Goal: Information Seeking & Learning: Learn about a topic

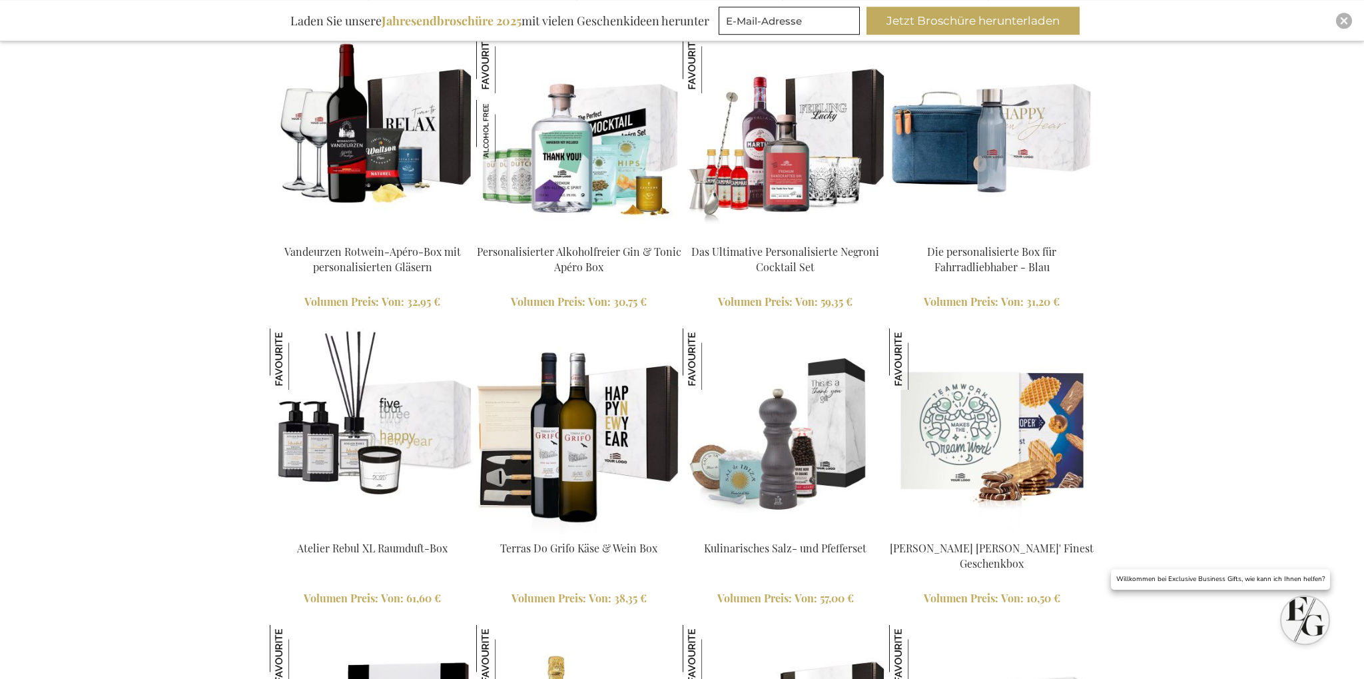
scroll to position [2221, 0]
click at [360, 162] on img at bounding box center [372, 133] width 205 height 205
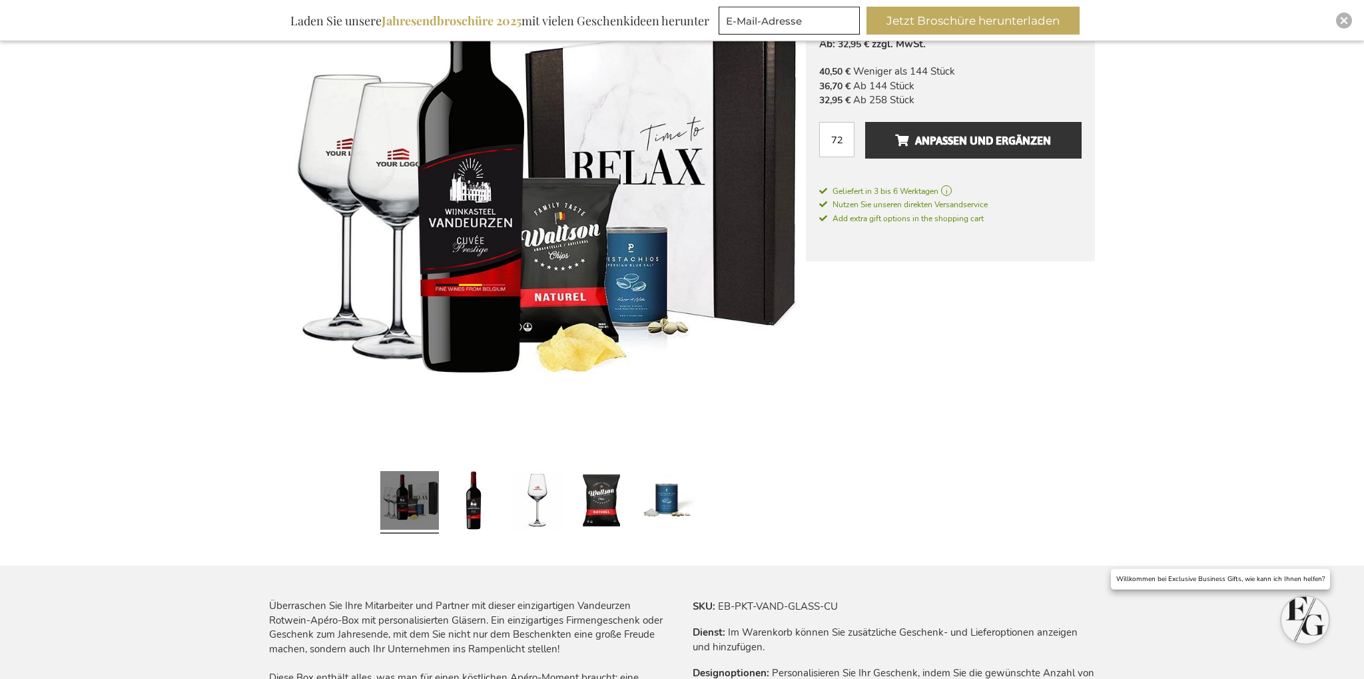
scroll to position [352, 0]
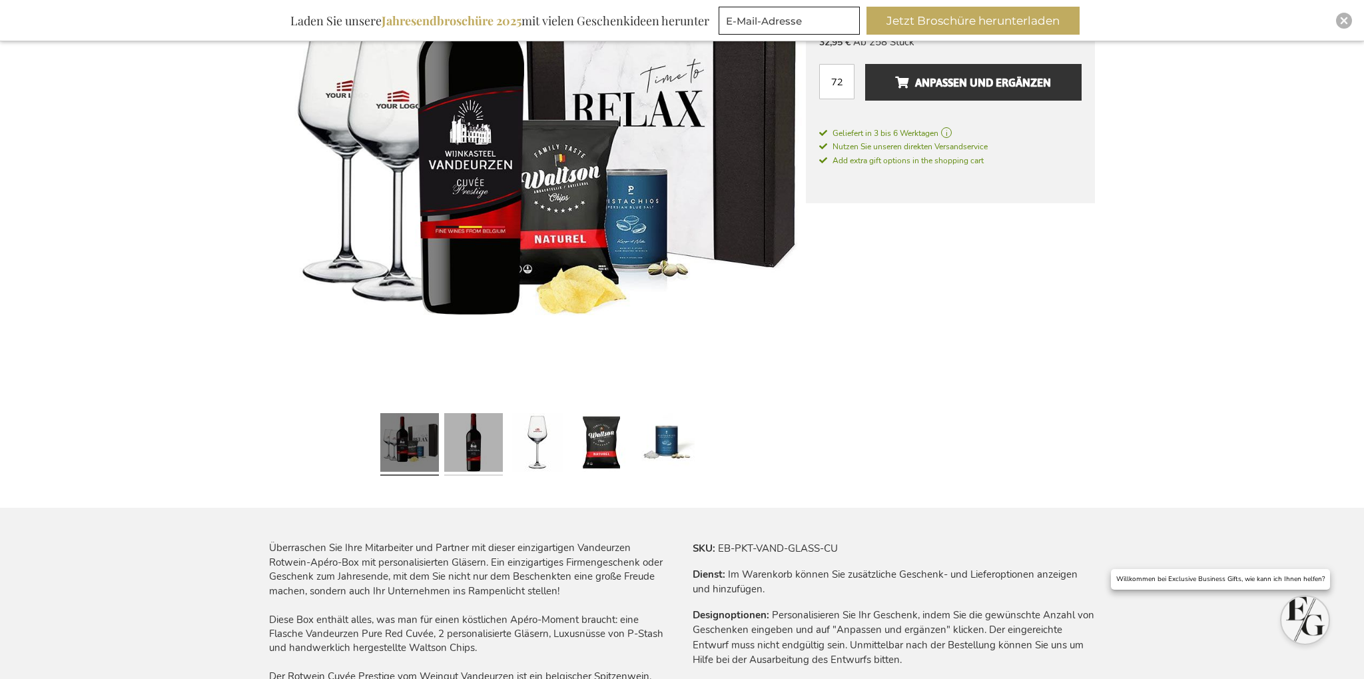
click at [458, 432] on link at bounding box center [473, 444] width 59 height 73
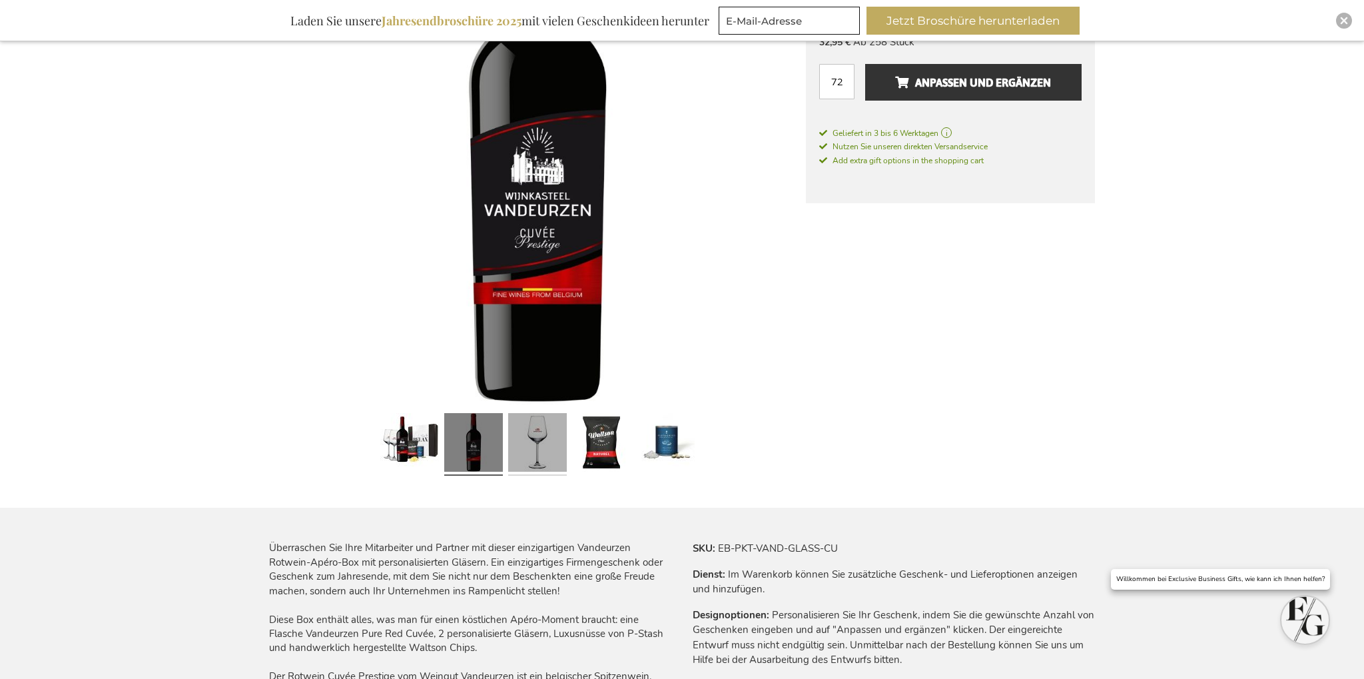
click at [527, 441] on link at bounding box center [537, 444] width 59 height 73
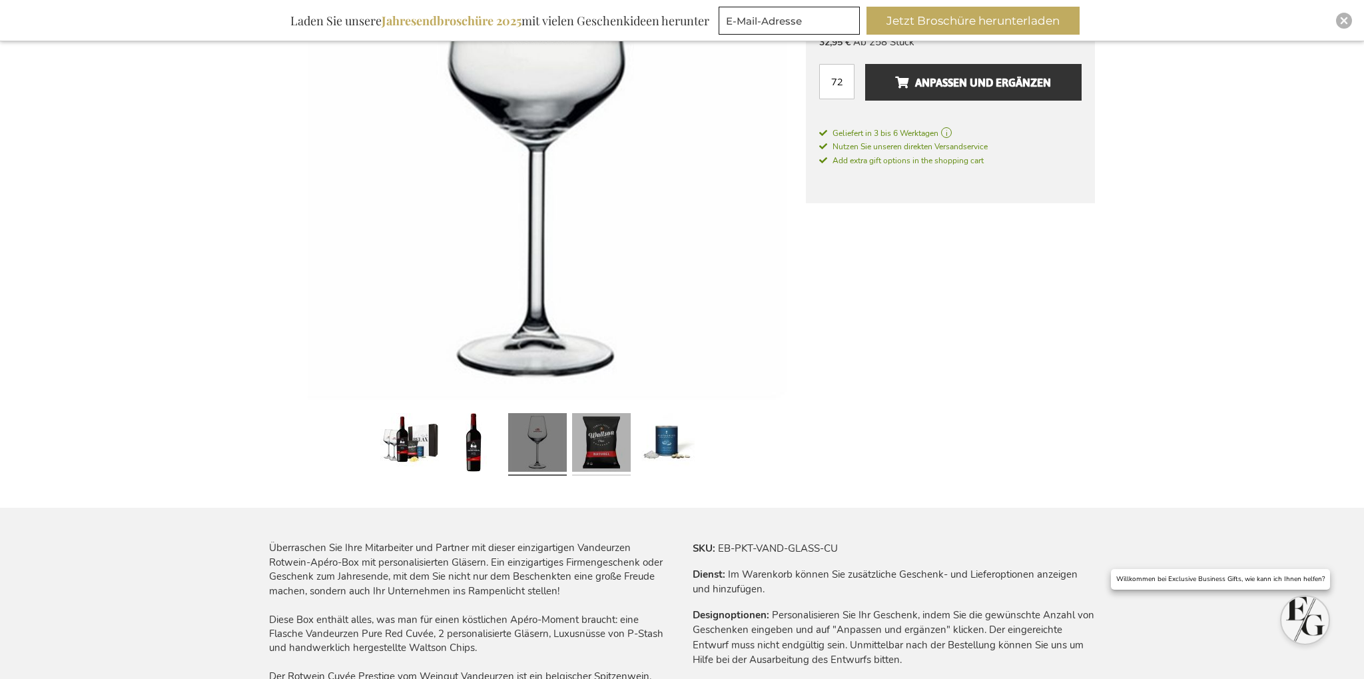
click at [595, 441] on link at bounding box center [601, 444] width 59 height 73
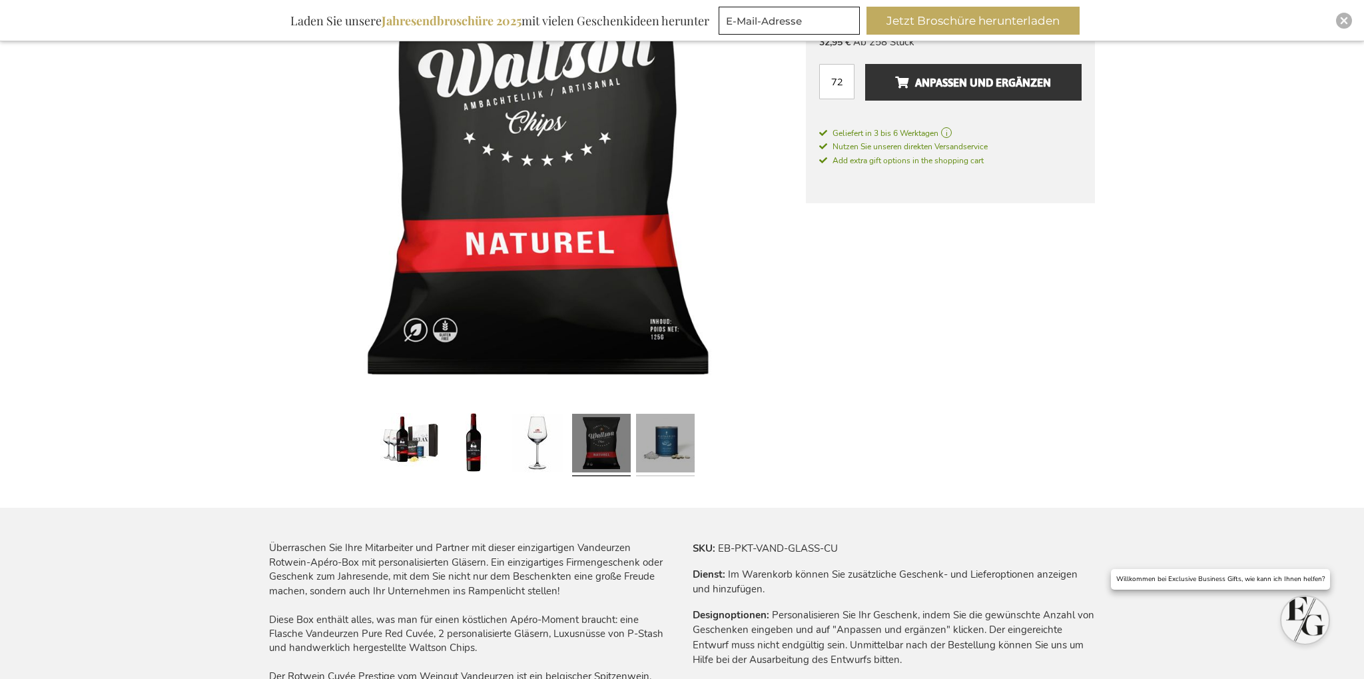
click at [652, 449] on link at bounding box center [665, 444] width 59 height 73
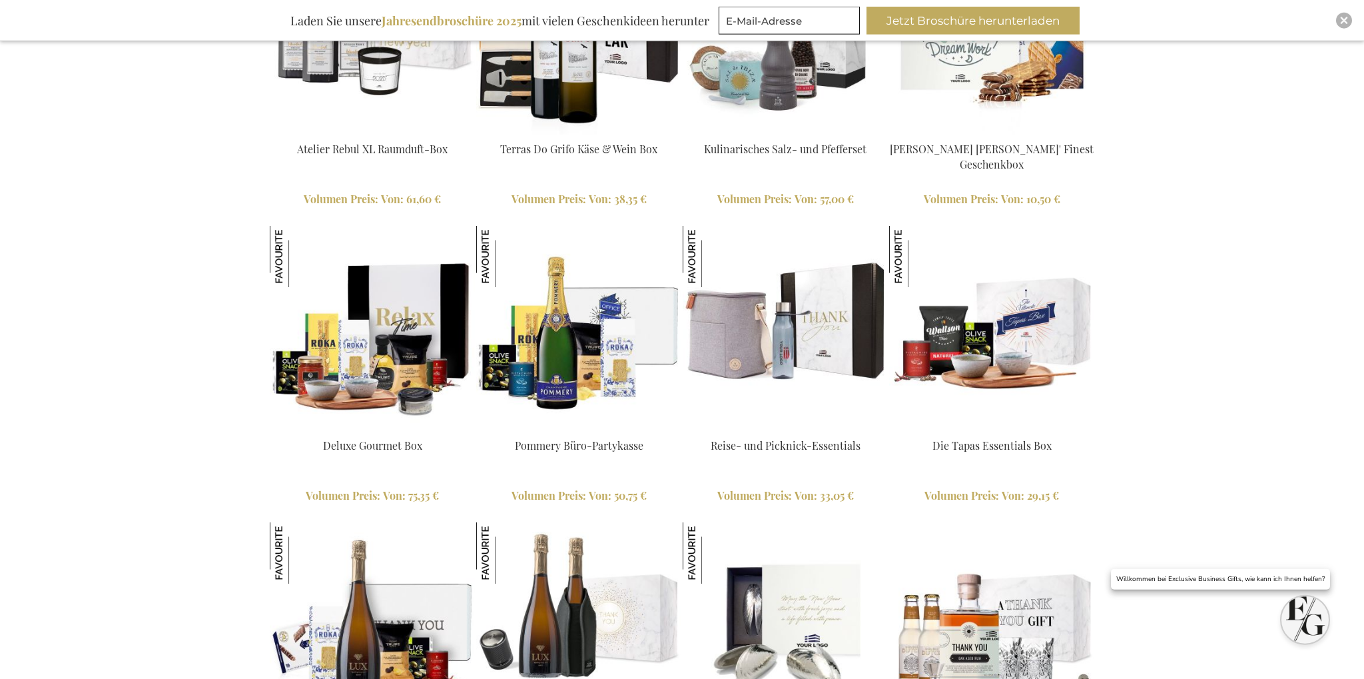
scroll to position [2643, 0]
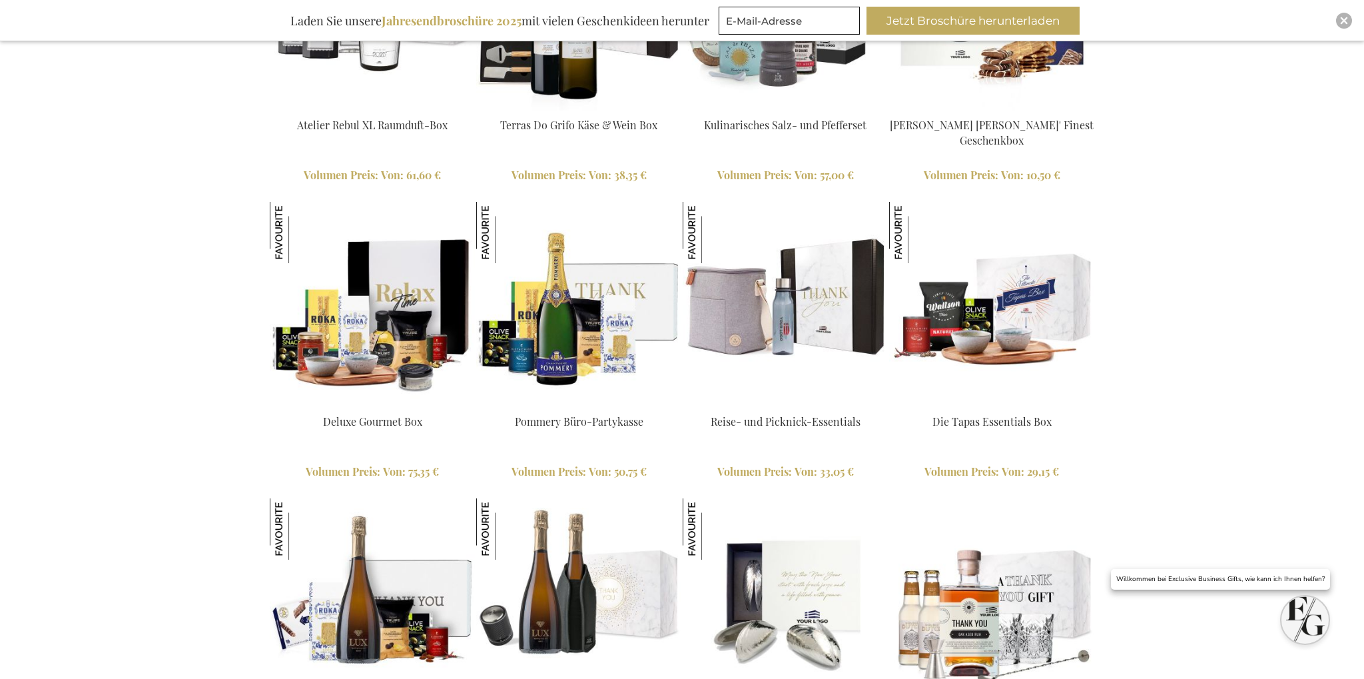
click at [557, 368] on img at bounding box center [578, 304] width 205 height 205
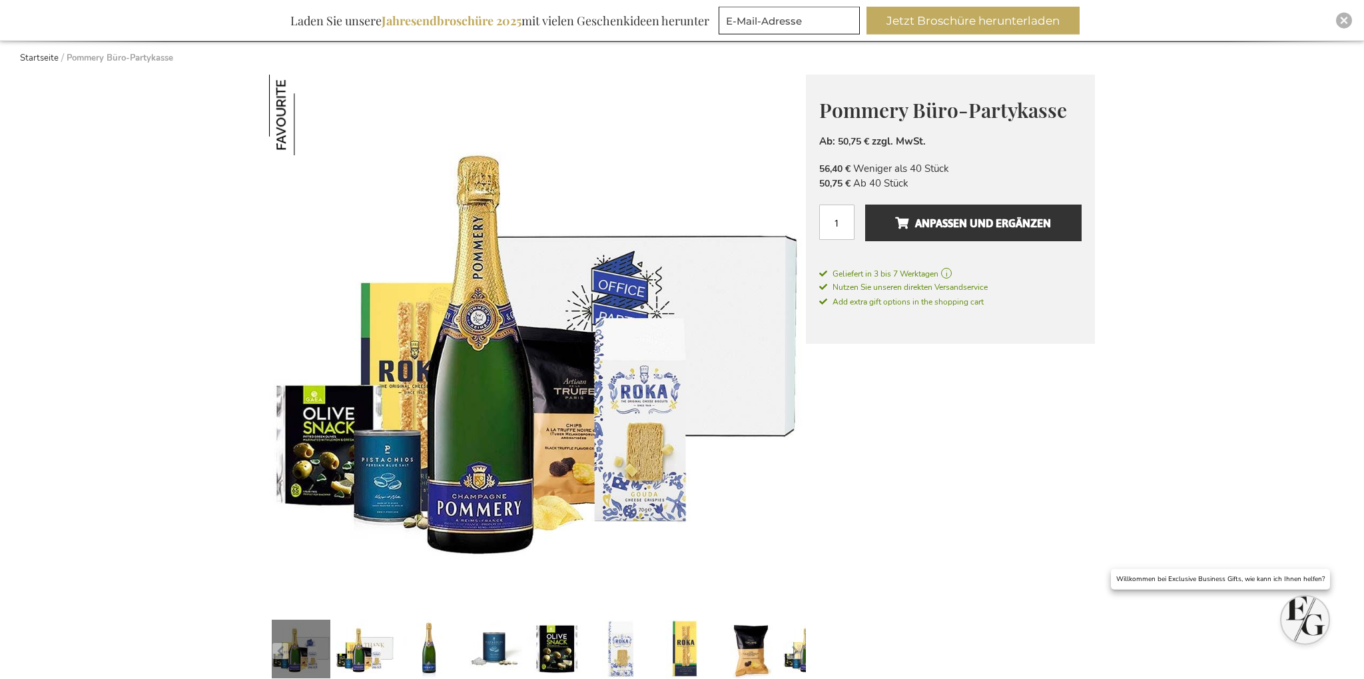
scroll to position [70, 0]
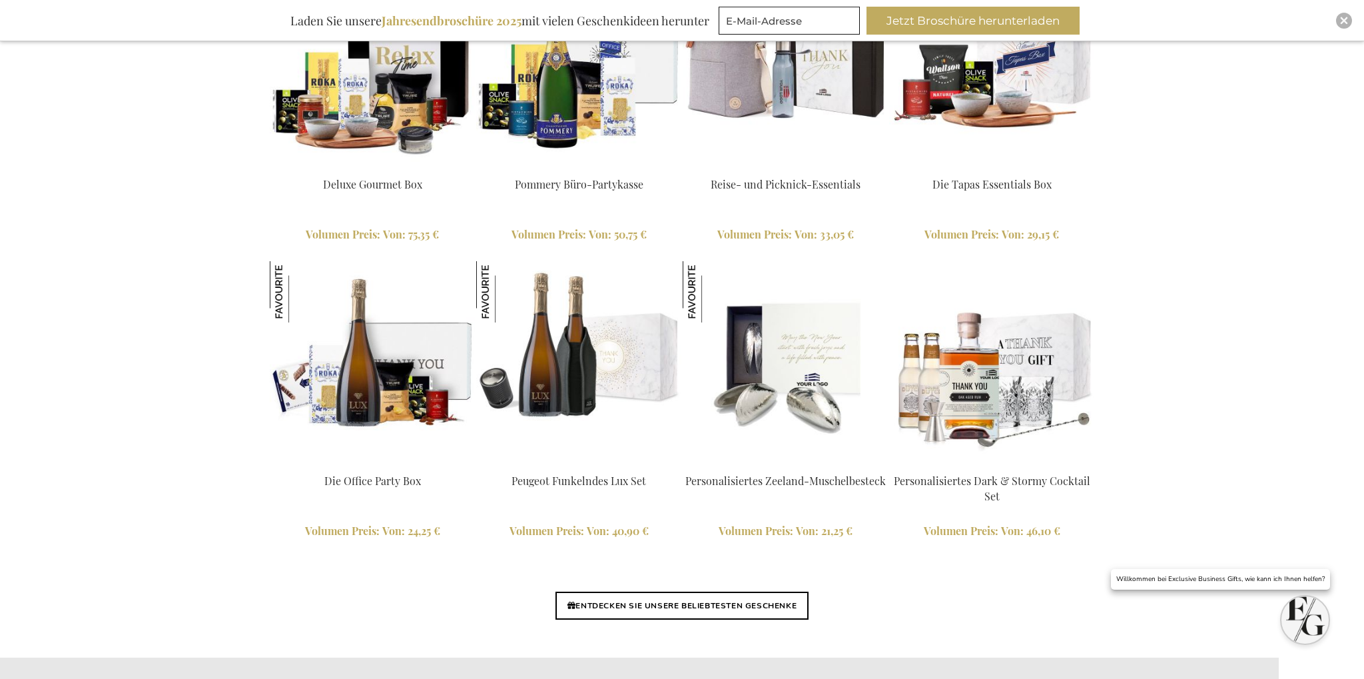
scroll to position [2935, 0]
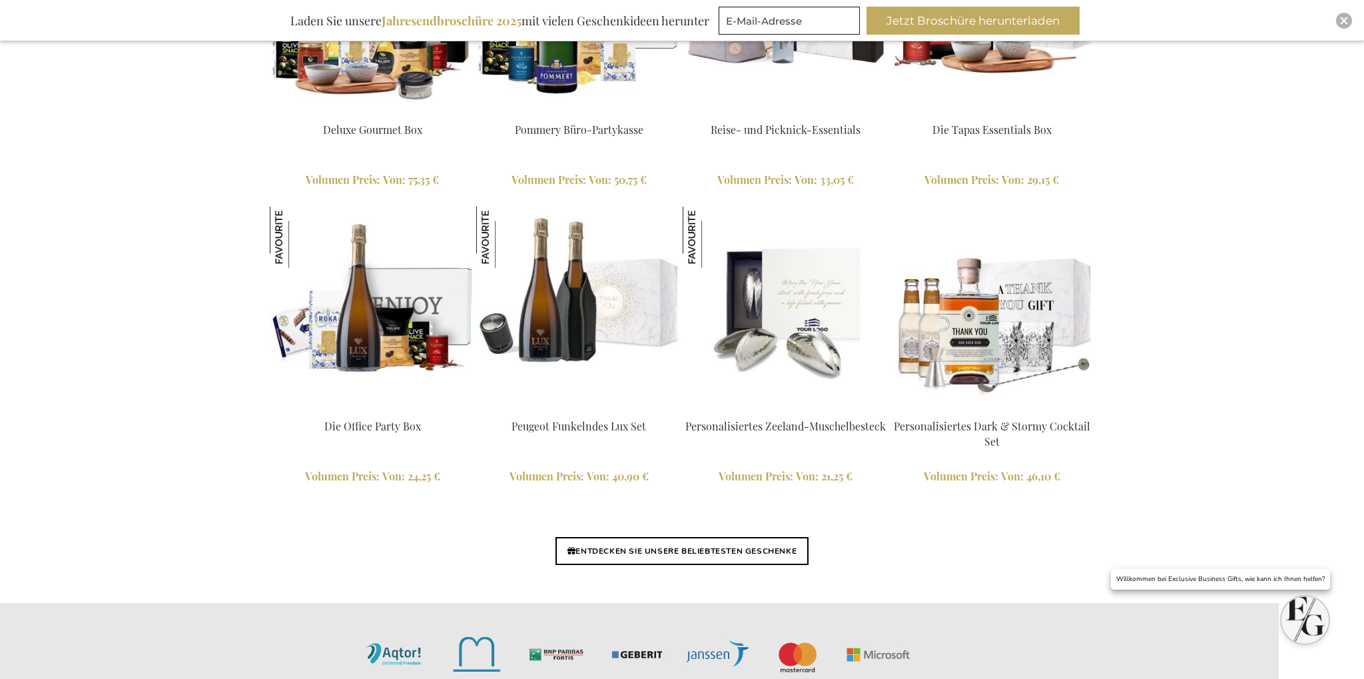
click at [370, 358] on img at bounding box center [372, 308] width 205 height 205
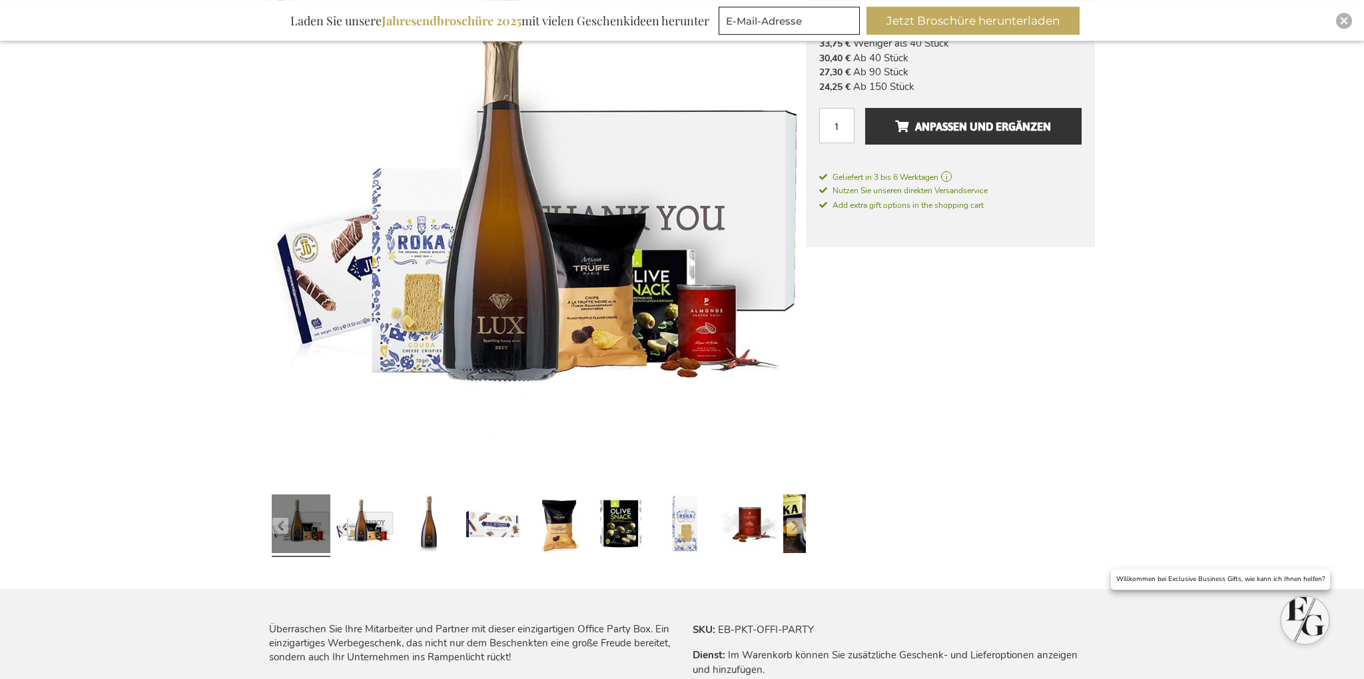
scroll to position [281, 0]
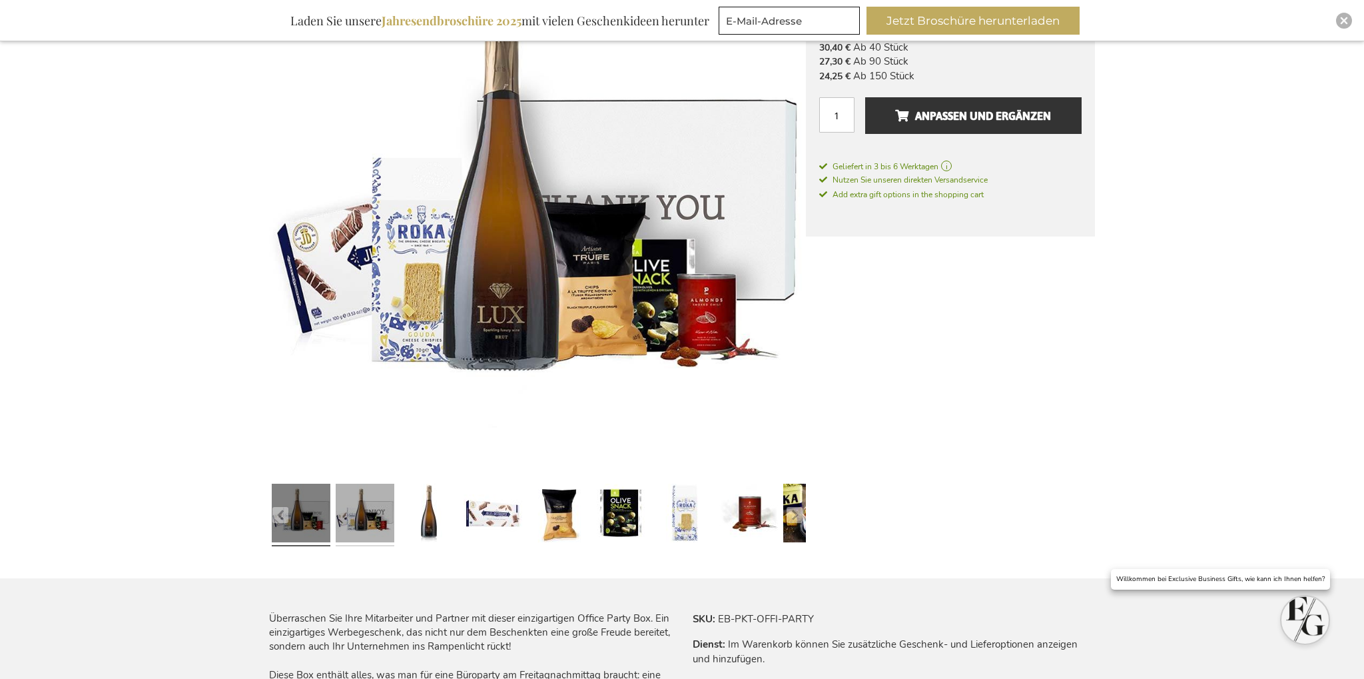
click at [358, 515] on link at bounding box center [365, 514] width 59 height 73
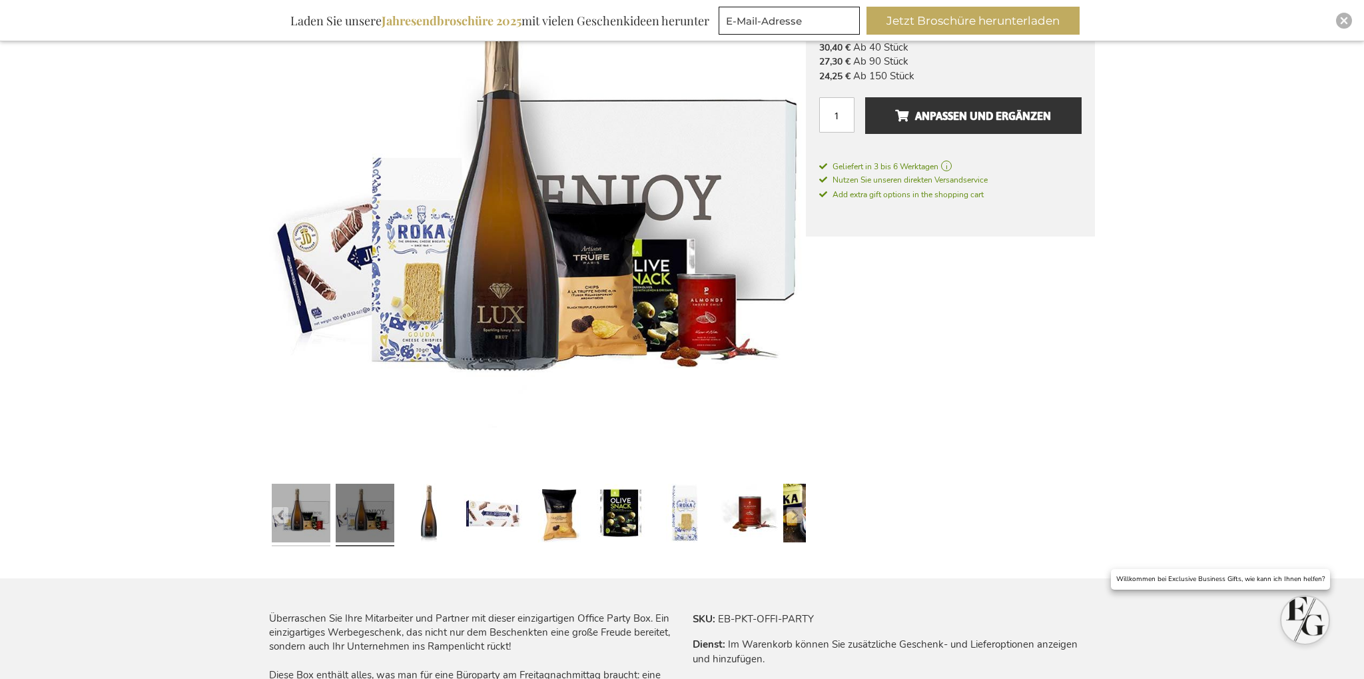
click at [292, 526] on link at bounding box center [301, 514] width 59 height 73
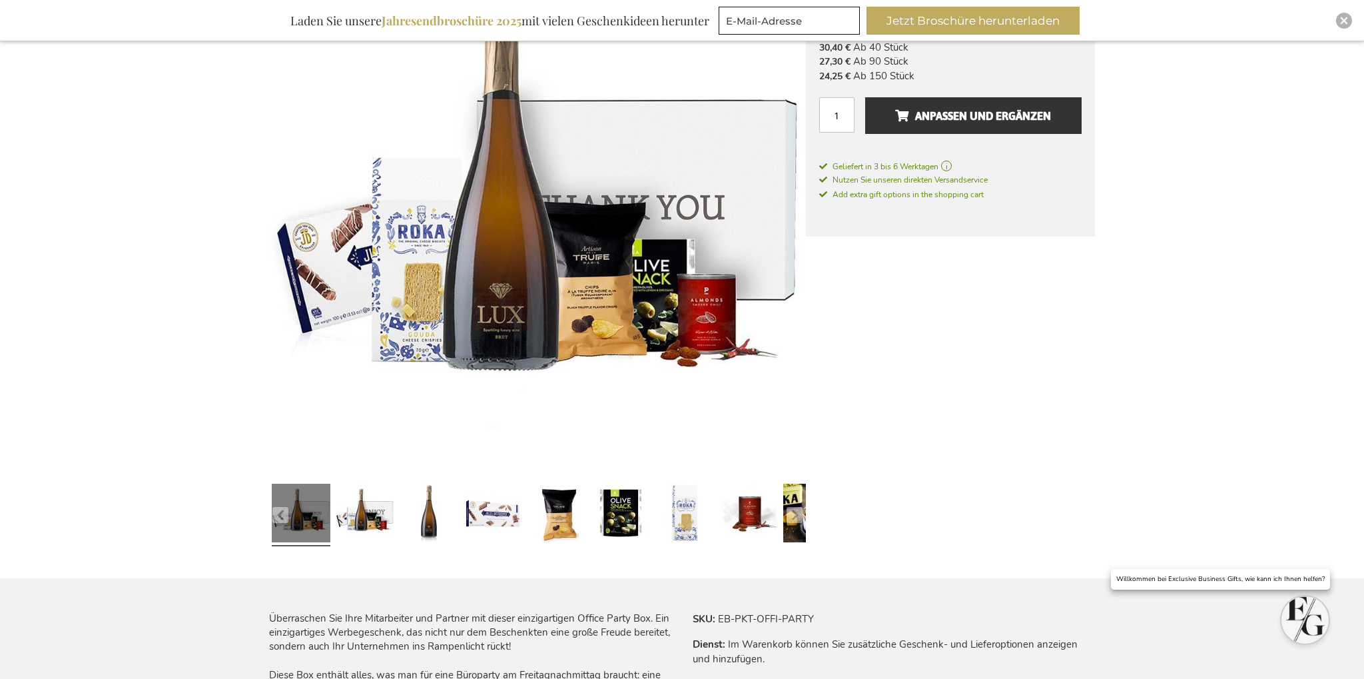
click at [323, 518] on link at bounding box center [301, 514] width 59 height 73
click at [429, 526] on link at bounding box center [429, 514] width 59 height 73
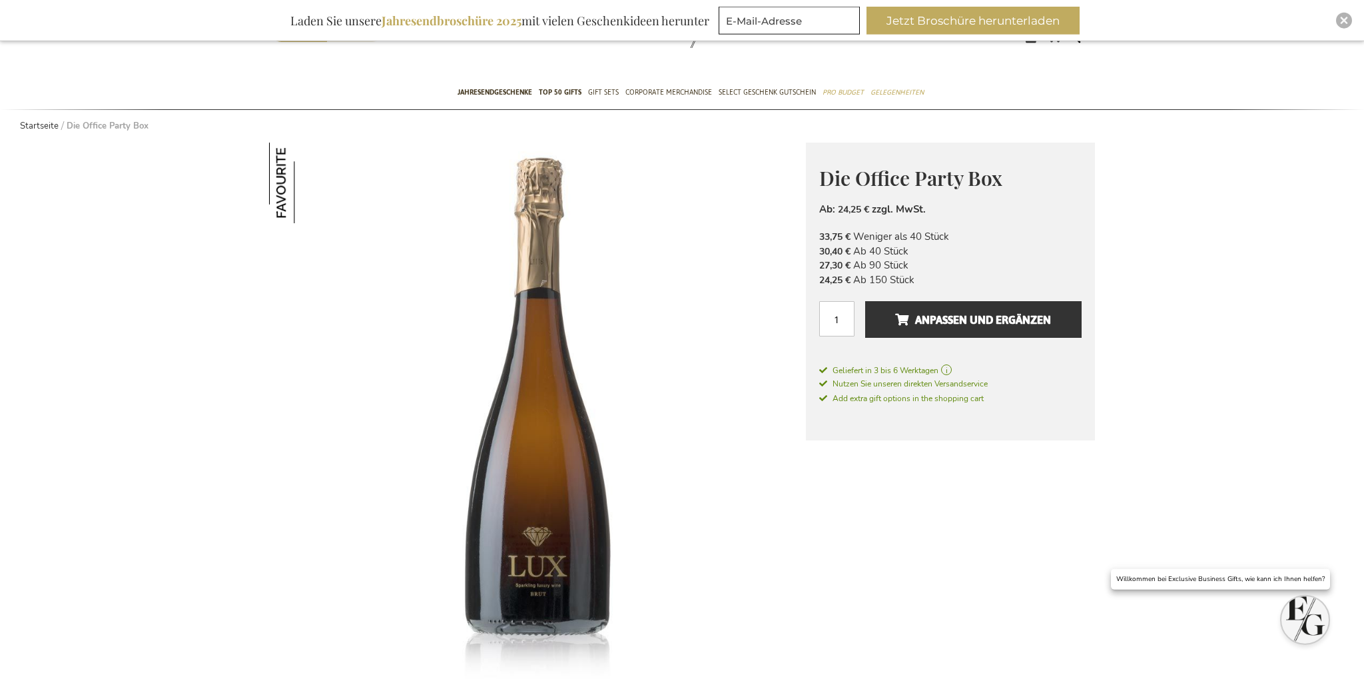
scroll to position [70, 0]
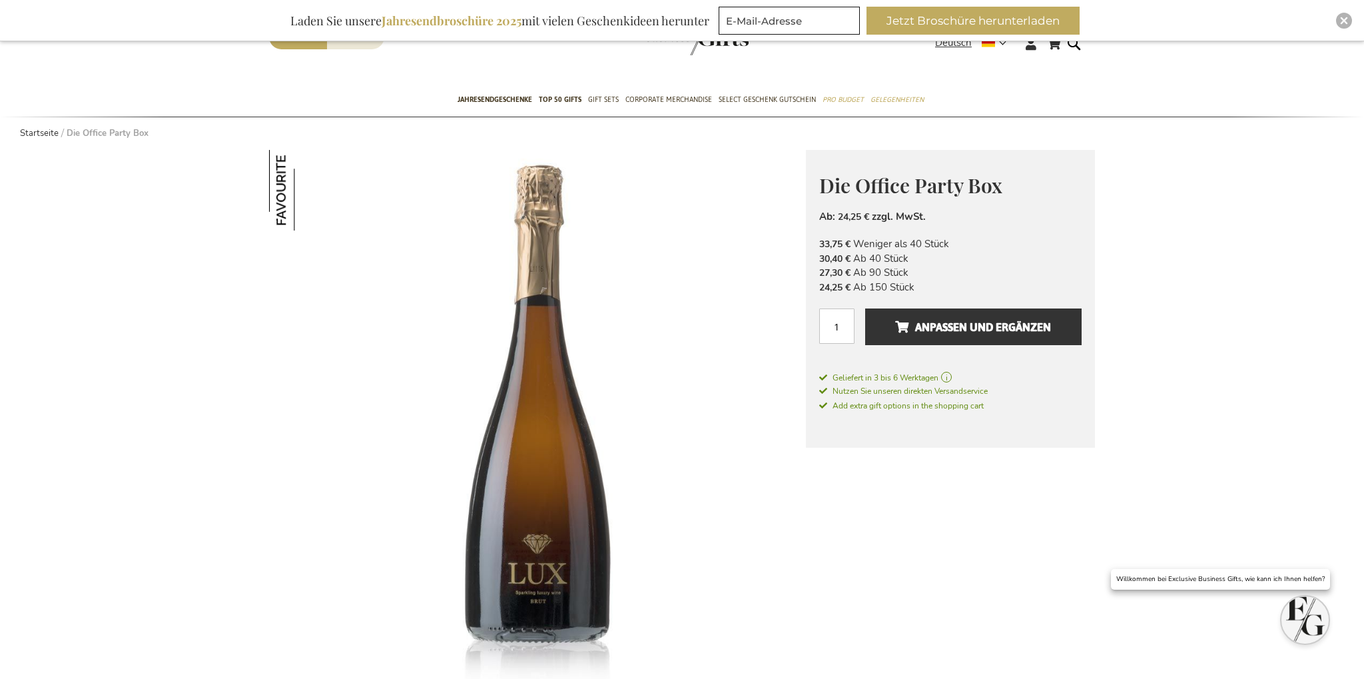
click at [507, 482] on img at bounding box center [537, 418] width 537 height 537
click at [539, 566] on img at bounding box center [537, 418] width 537 height 537
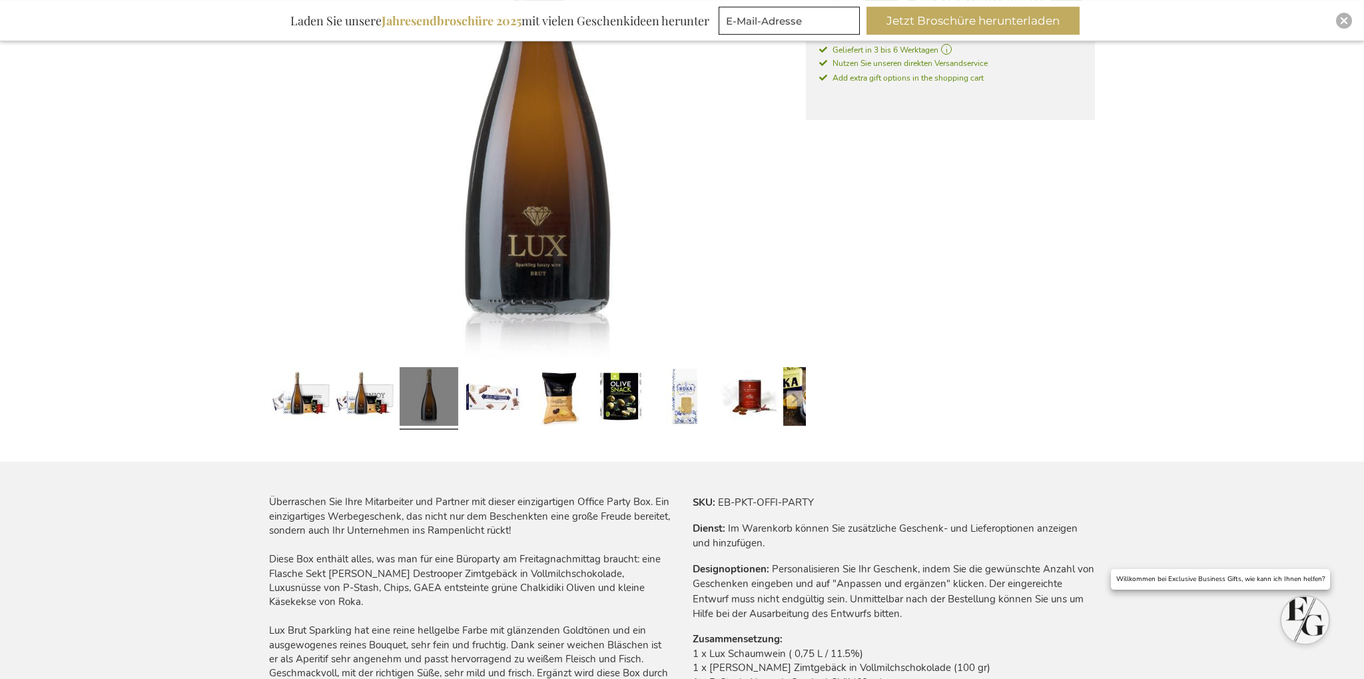
scroll to position [210, 0]
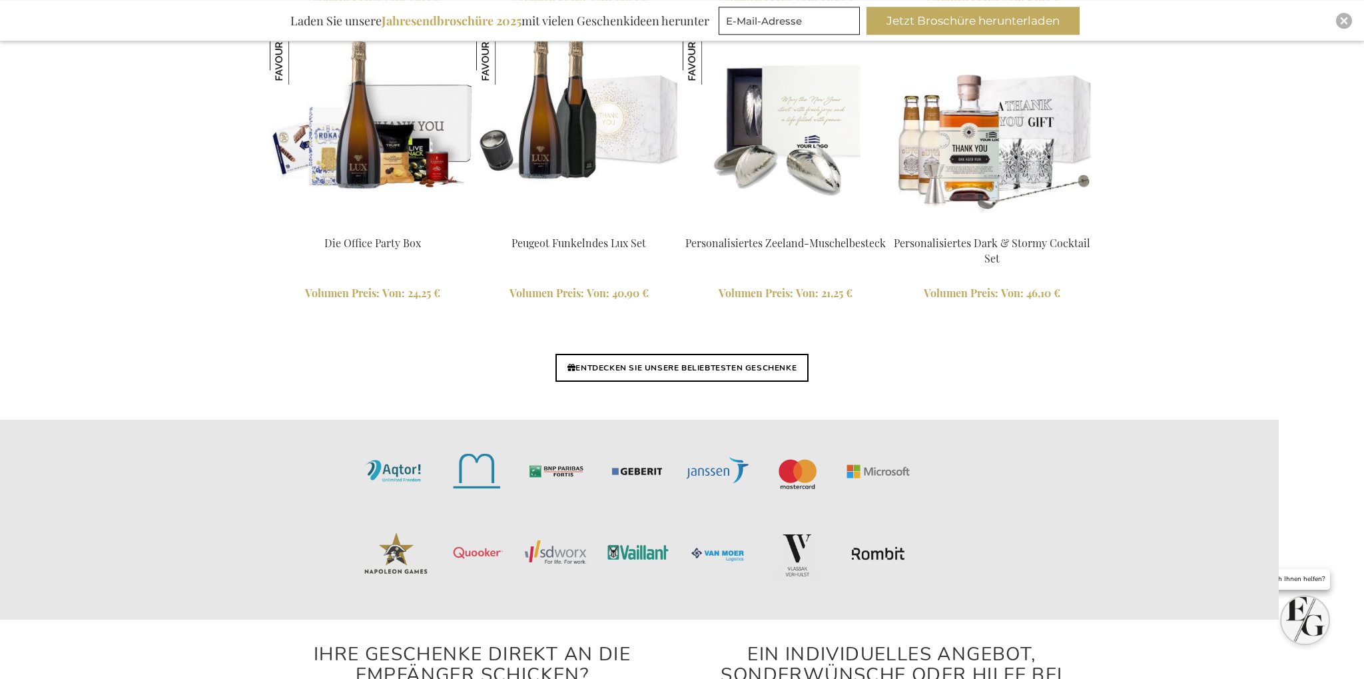
scroll to position [3145, 0]
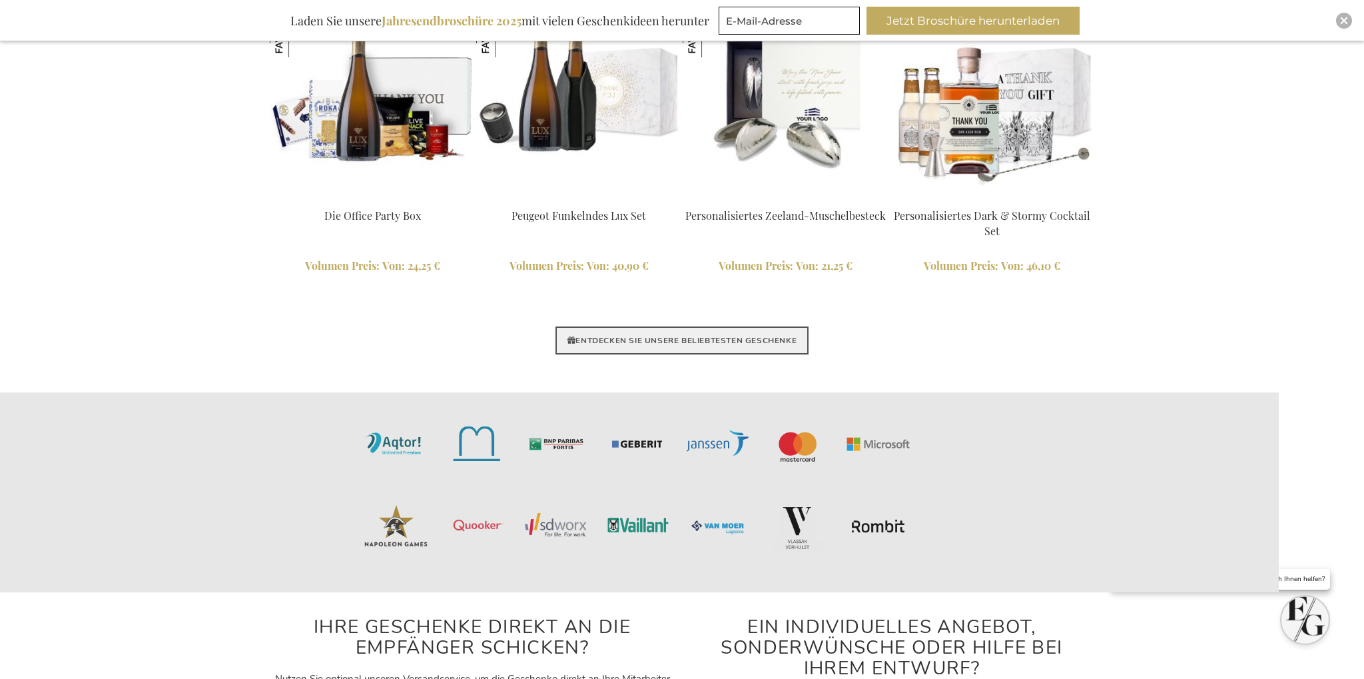
click at [706, 344] on link "ENTDECKEN SIE UNSERE BELIEBTESTEN GESCHENKE" at bounding box center [681, 340] width 253 height 28
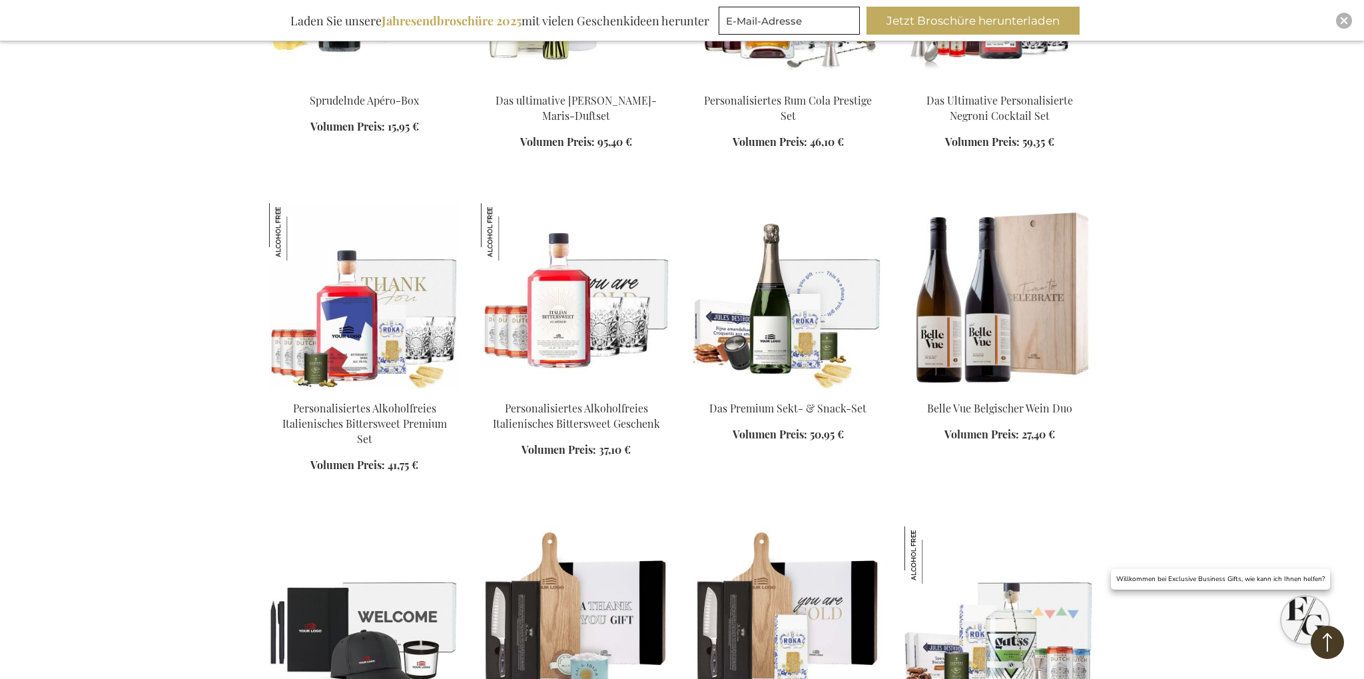
scroll to position [773, 0]
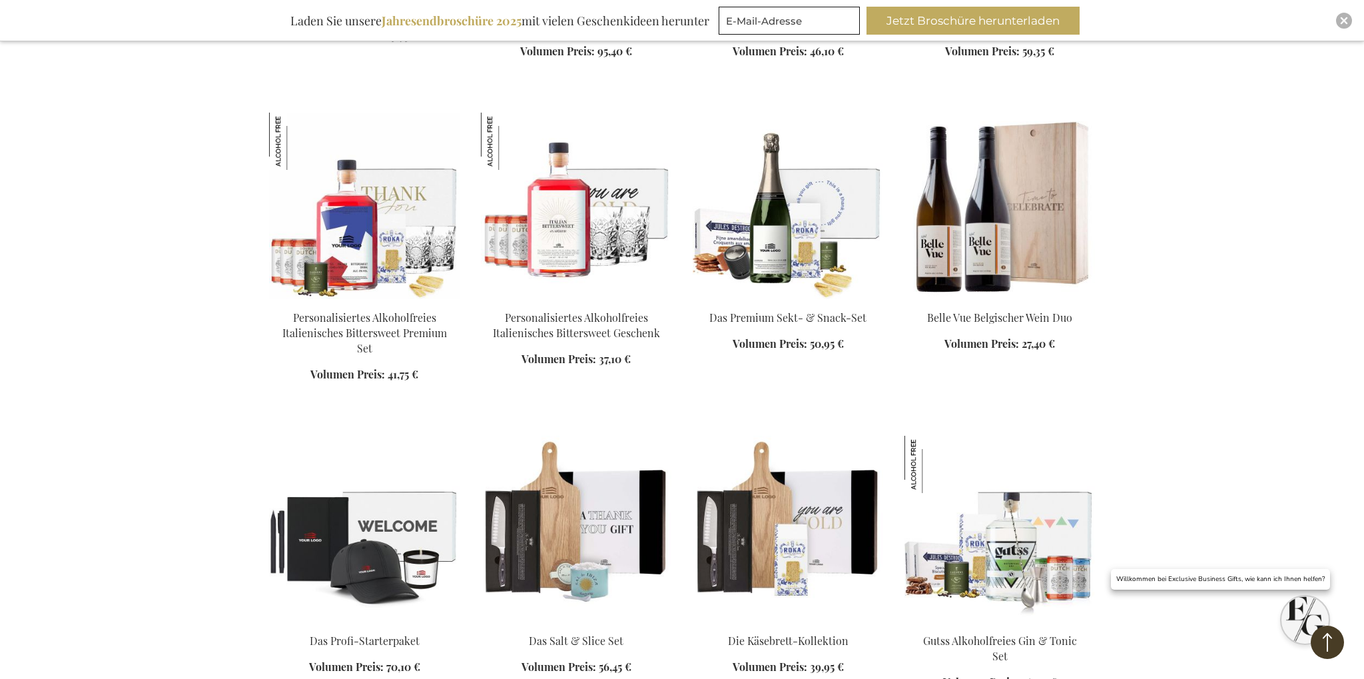
click at [1027, 251] on img at bounding box center [999, 206] width 190 height 186
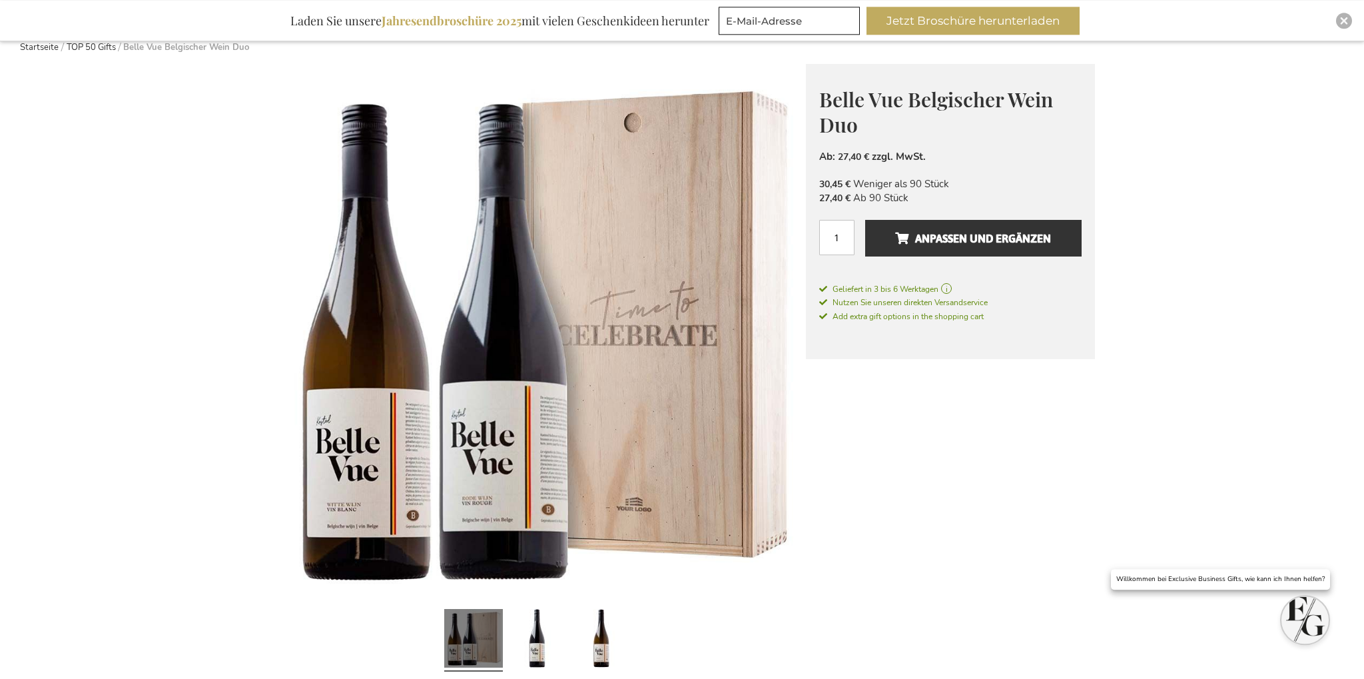
scroll to position [141, 0]
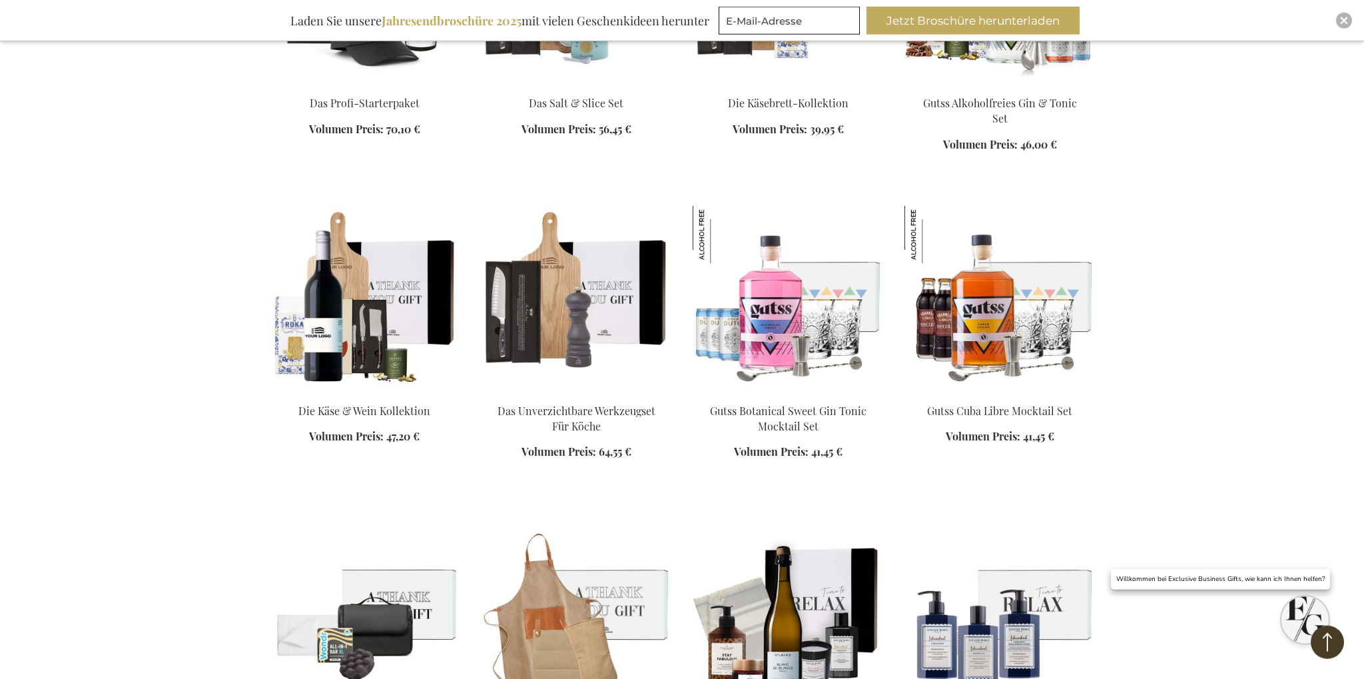
scroll to position [1377, 0]
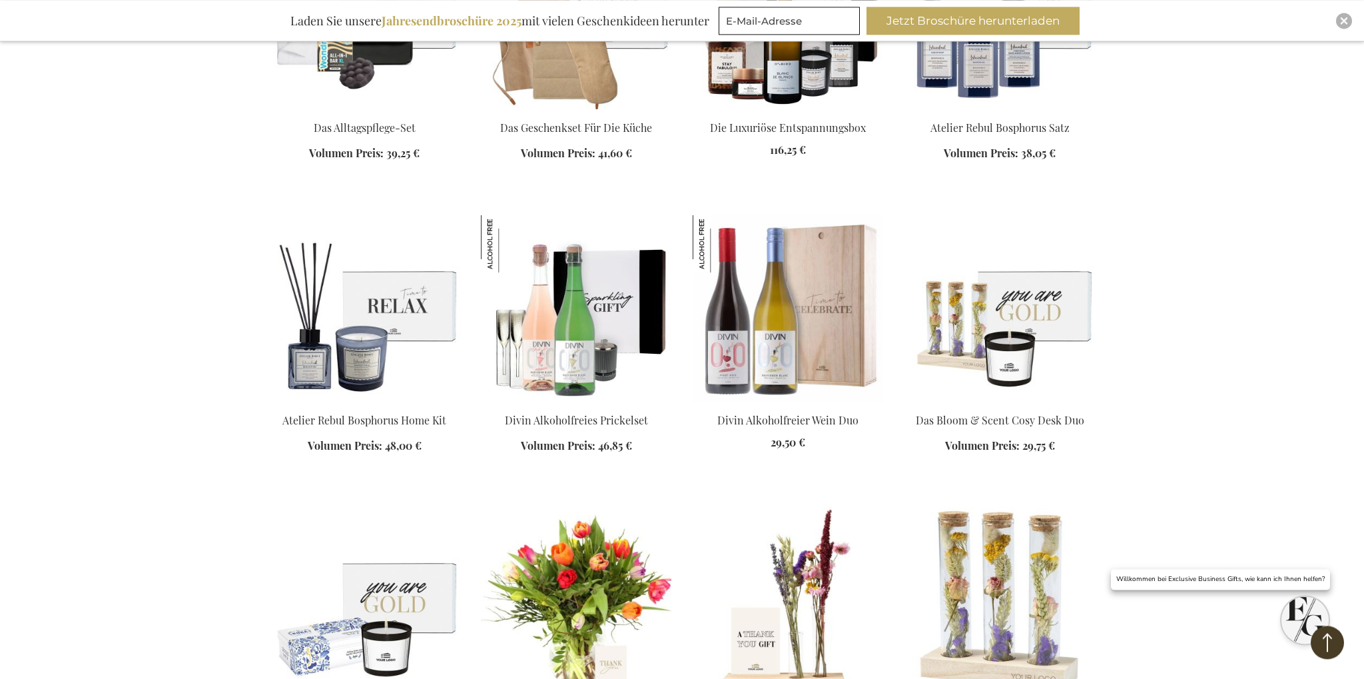
scroll to position [1939, 0]
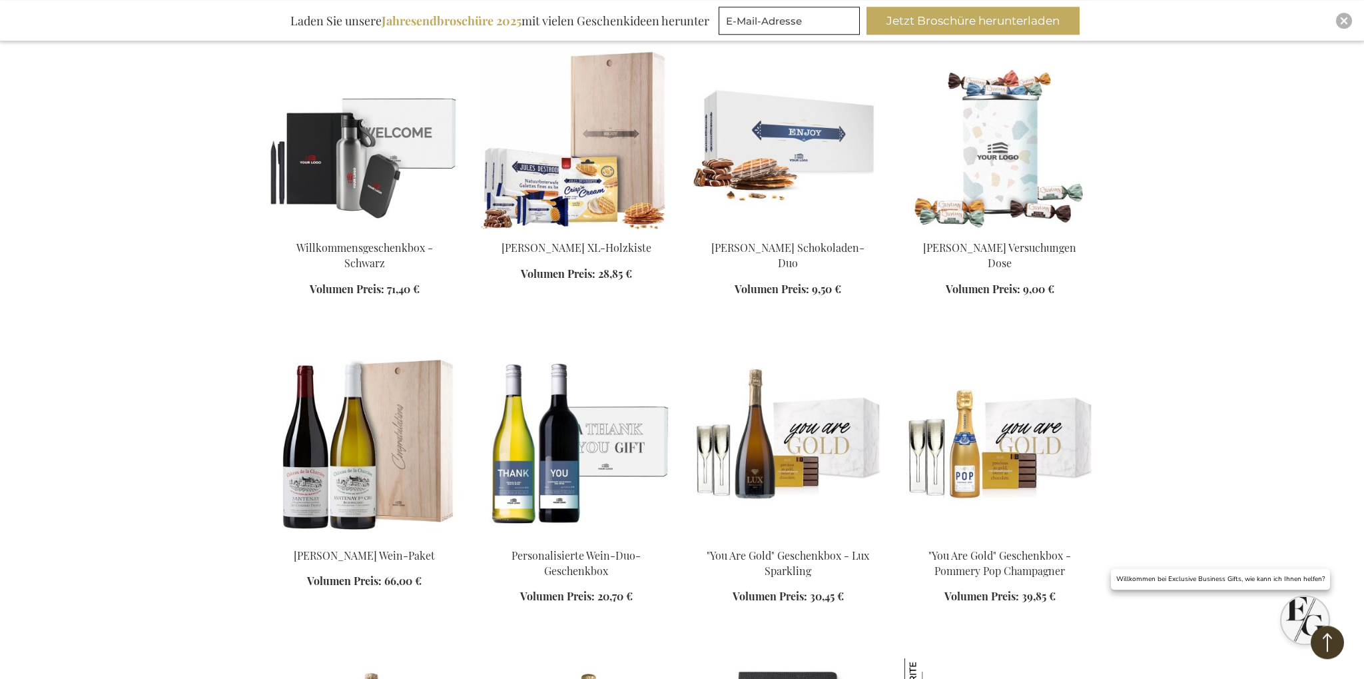
scroll to position [2994, 0]
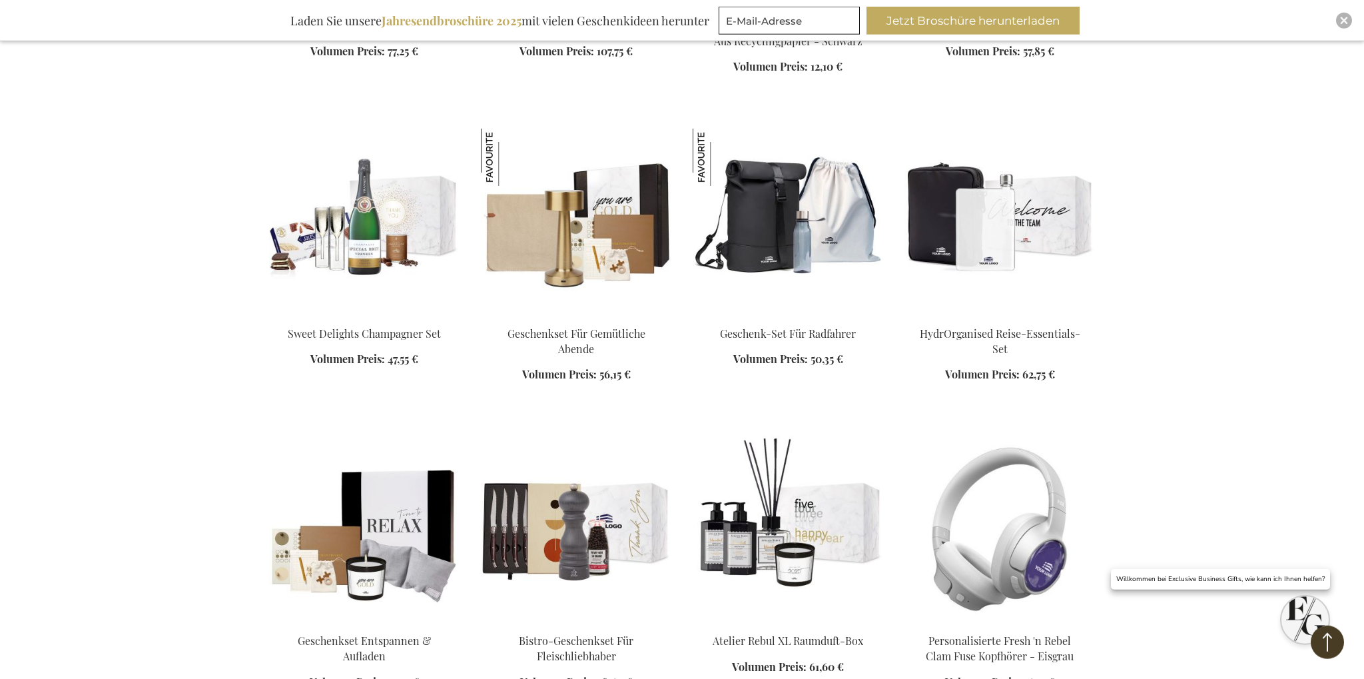
scroll to position [3838, 0]
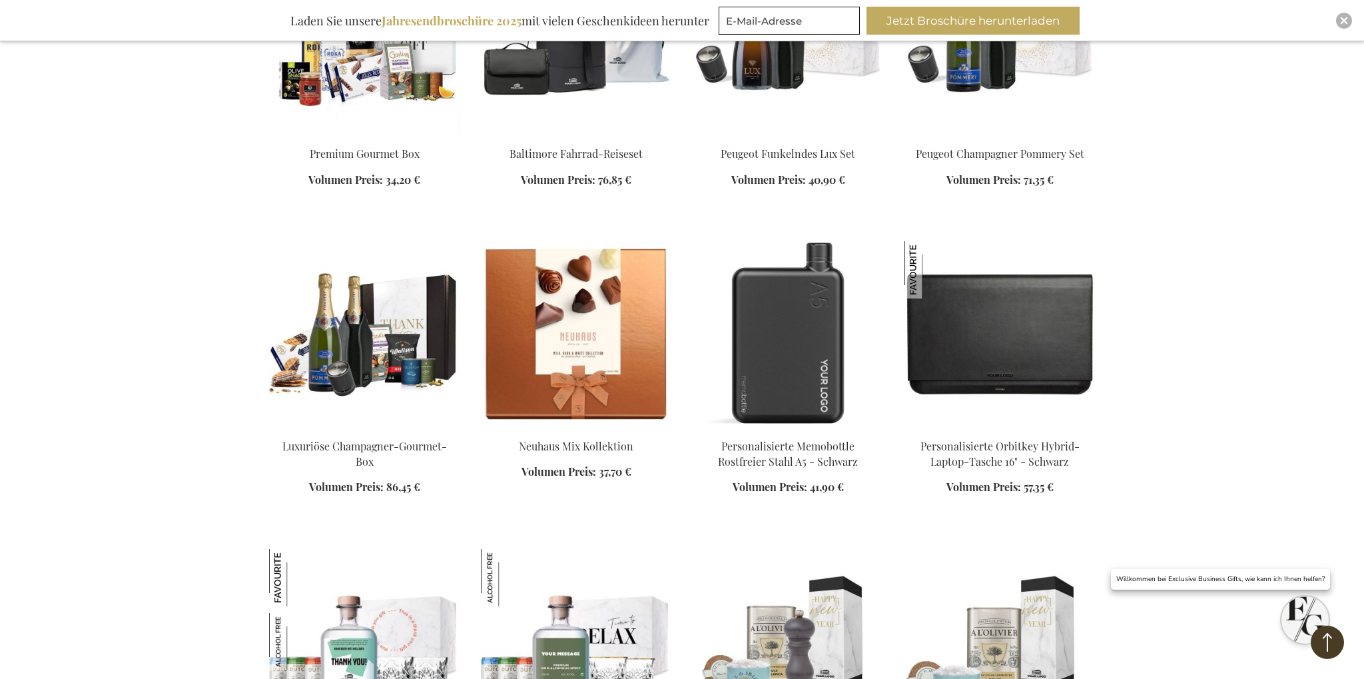
scroll to position [4893, 0]
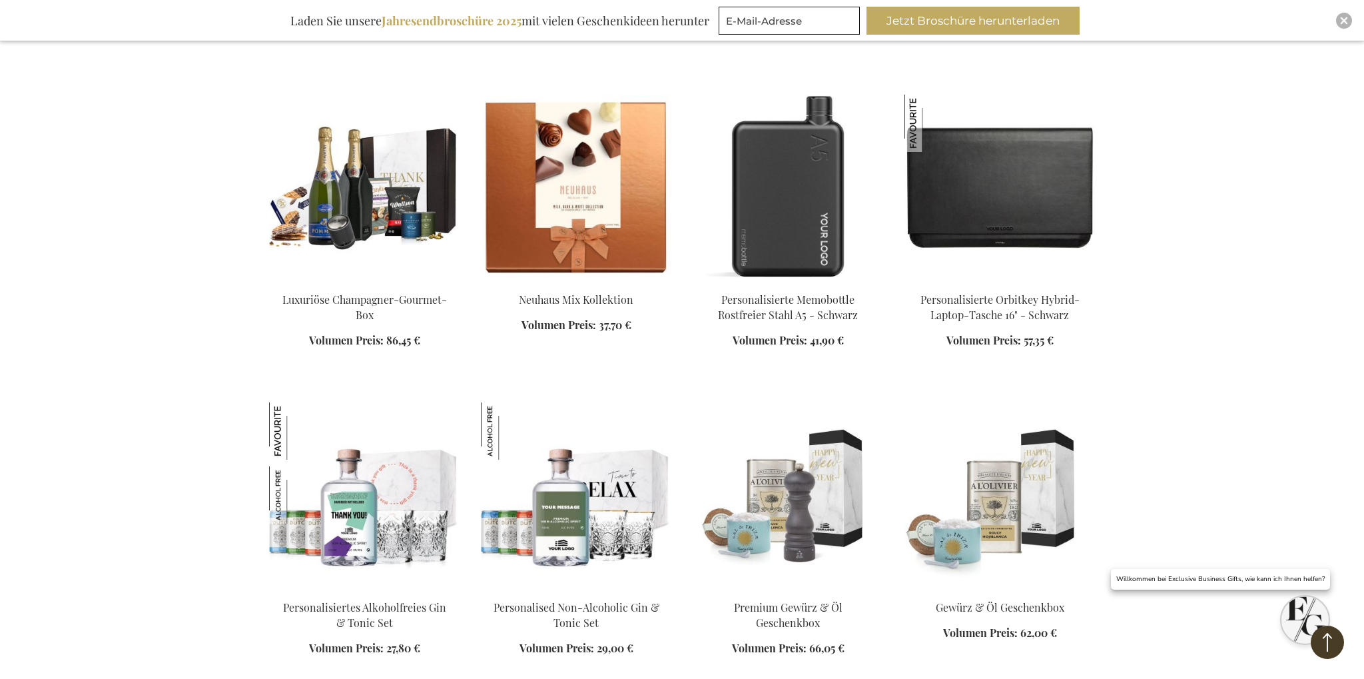
scroll to position [5104, 0]
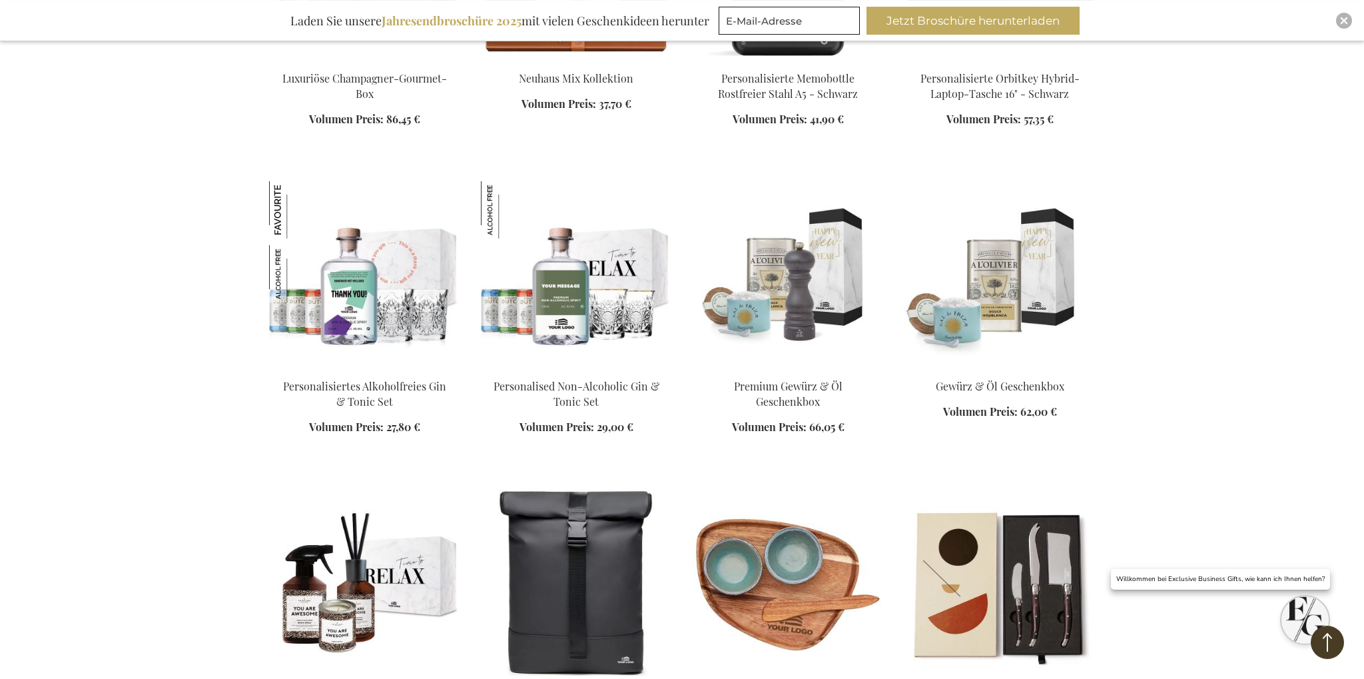
scroll to position [5314, 0]
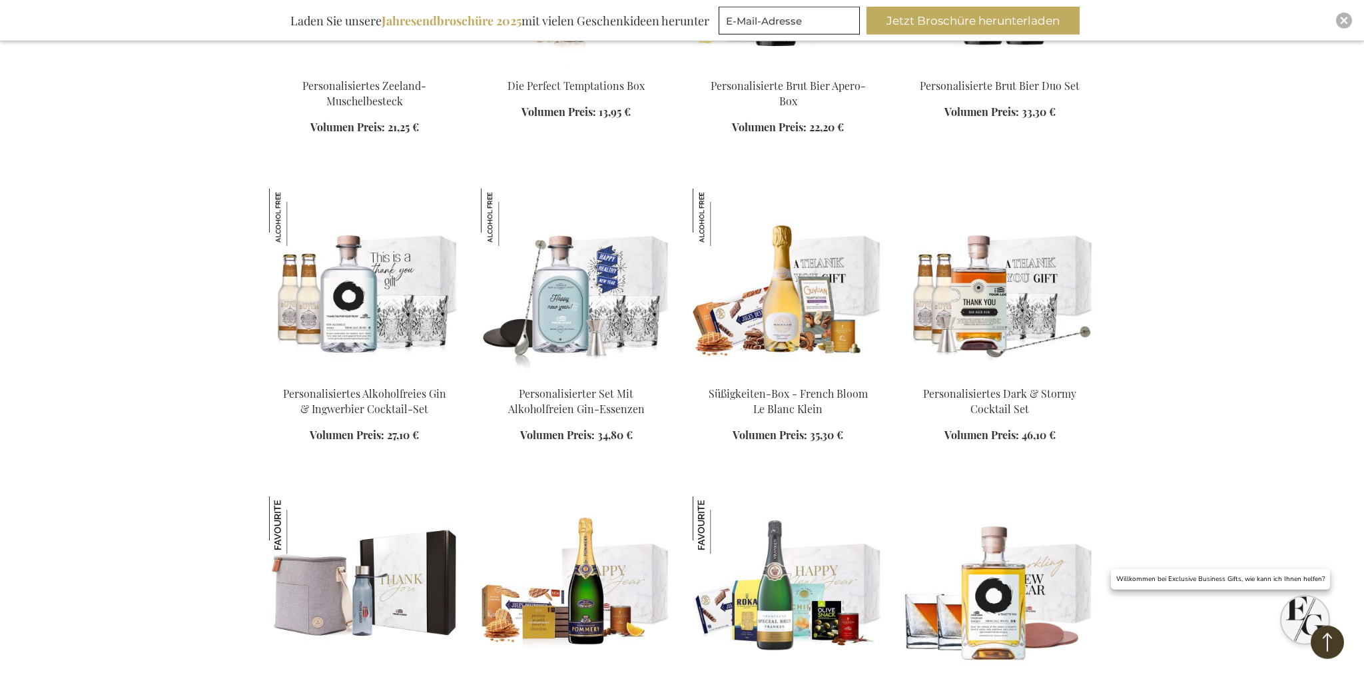
scroll to position [6651, 0]
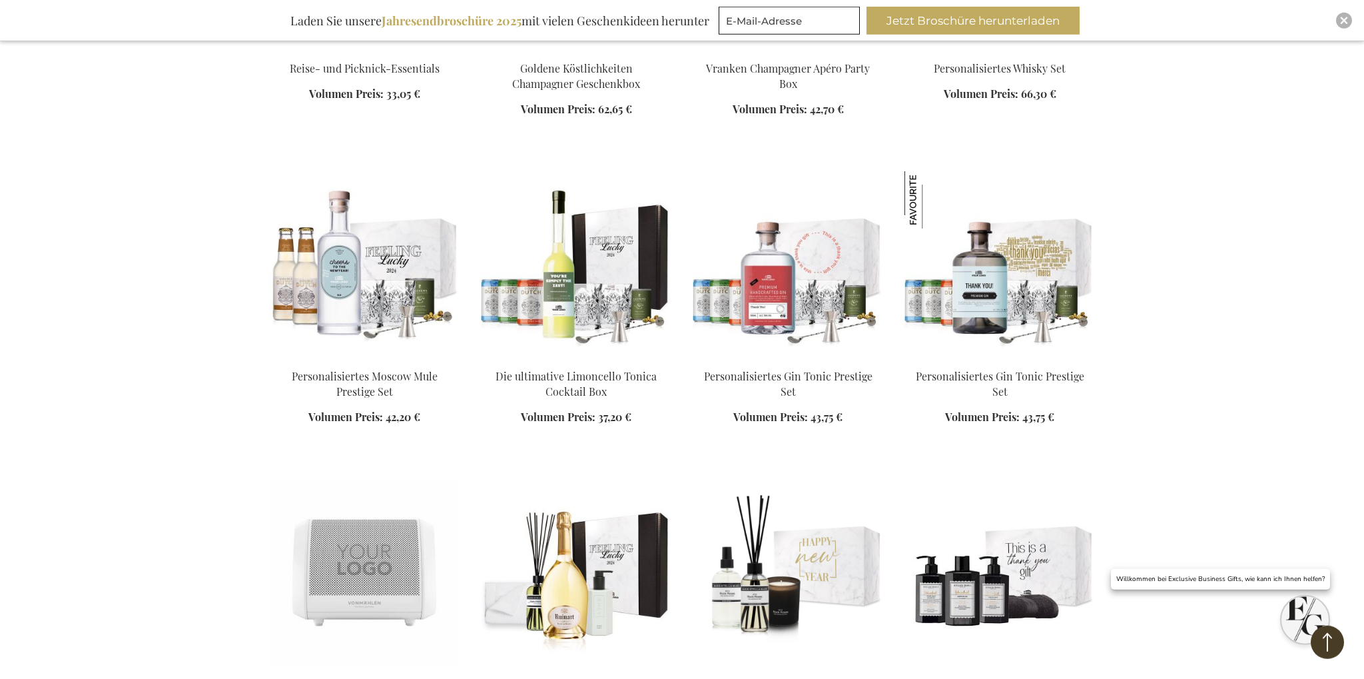
scroll to position [7565, 0]
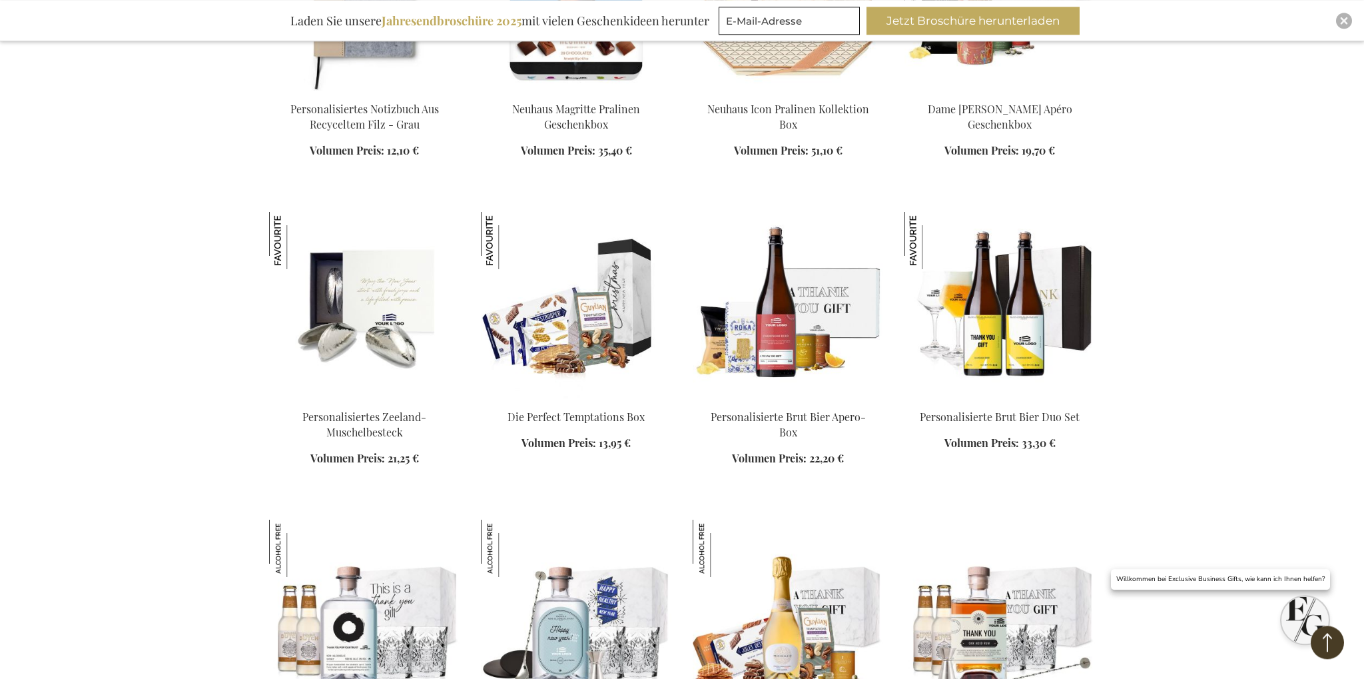
scroll to position [6159, 0]
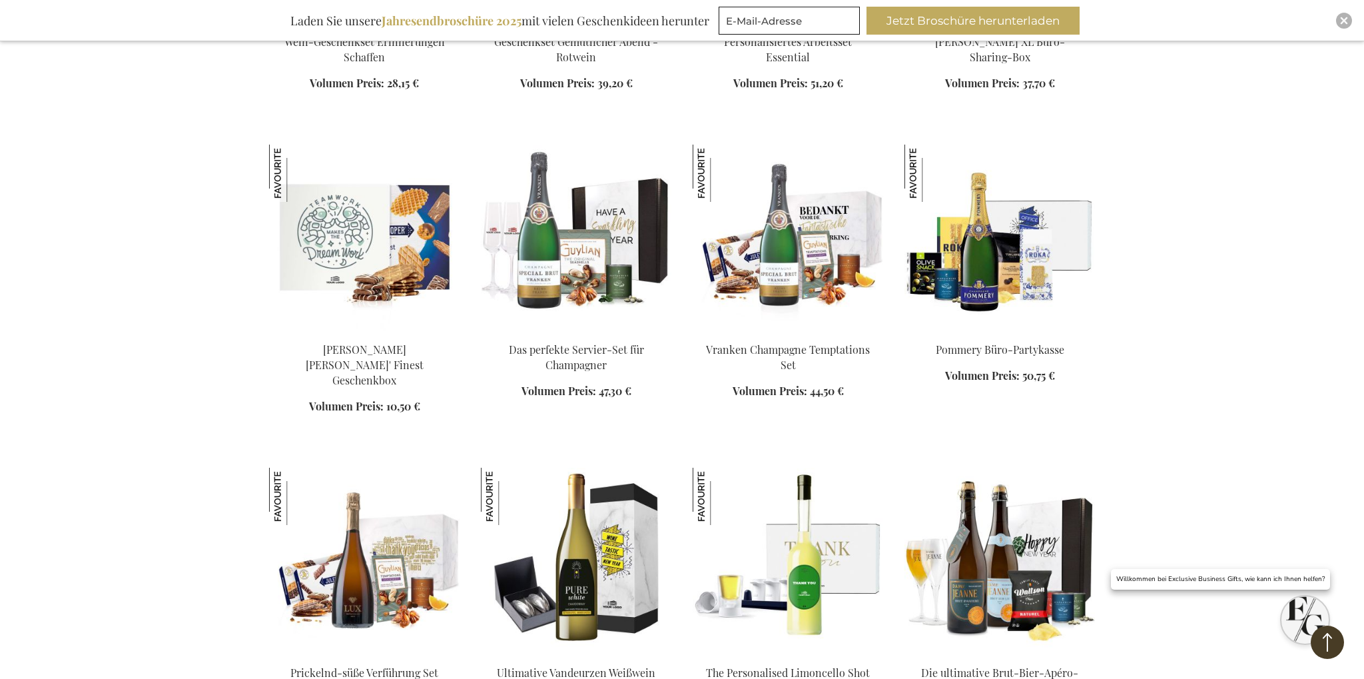
scroll to position [8409, 0]
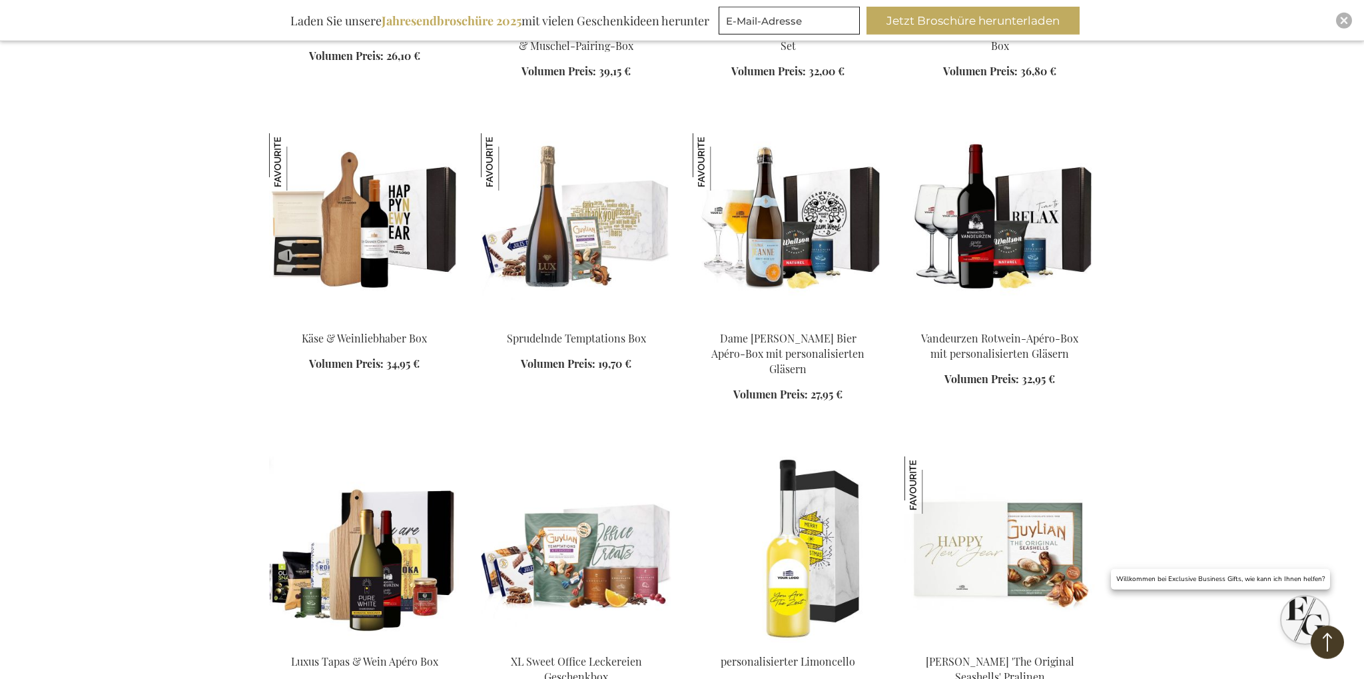
scroll to position [9323, 0]
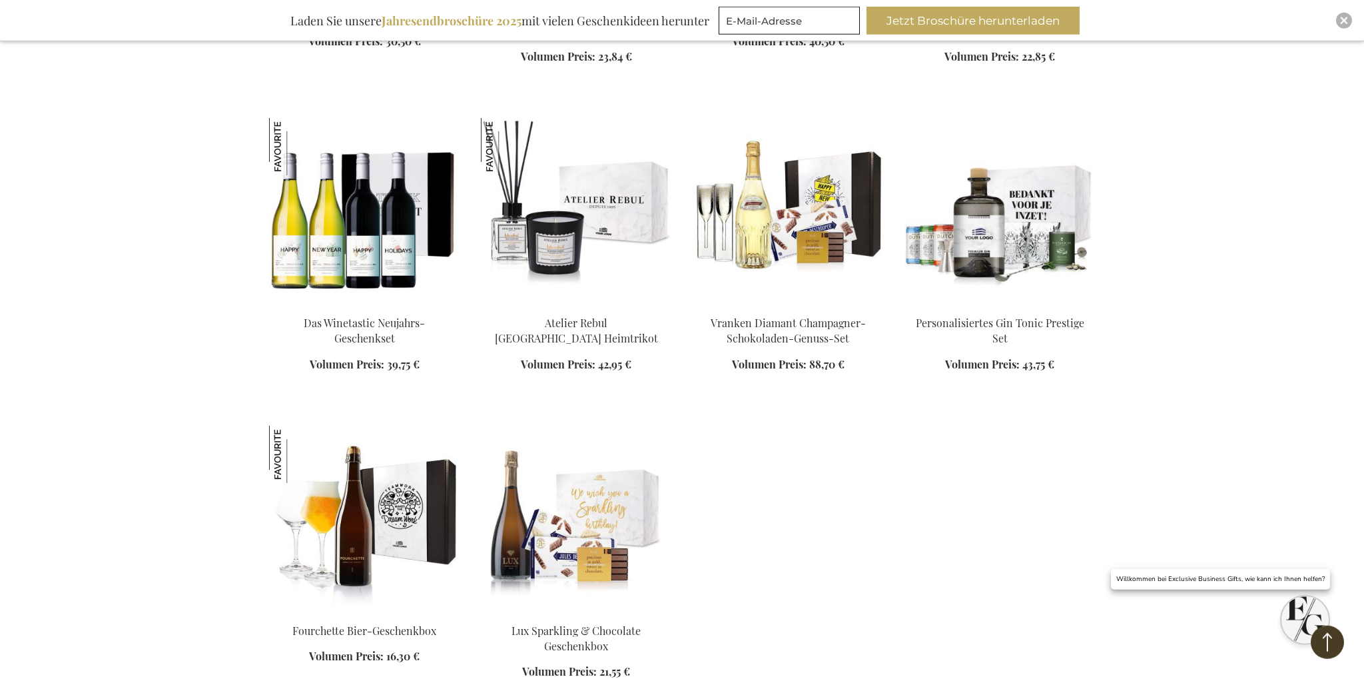
scroll to position [10237, 0]
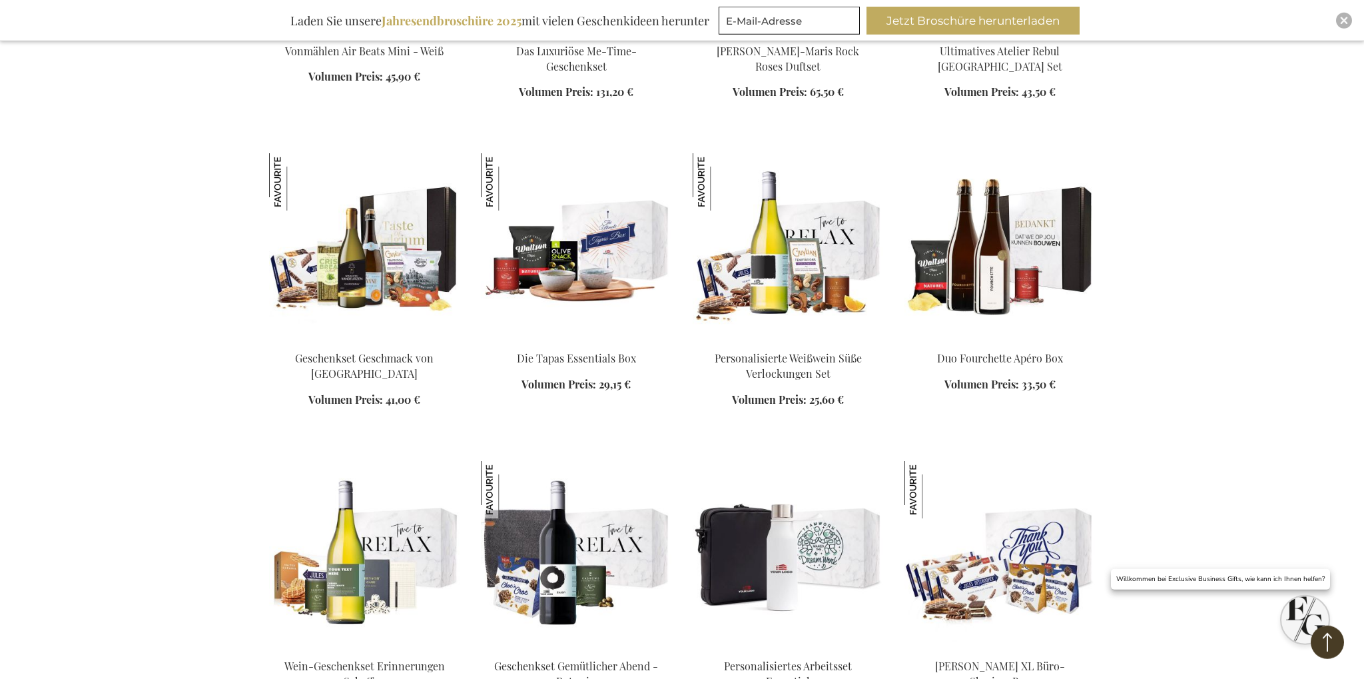
scroll to position [8057, 0]
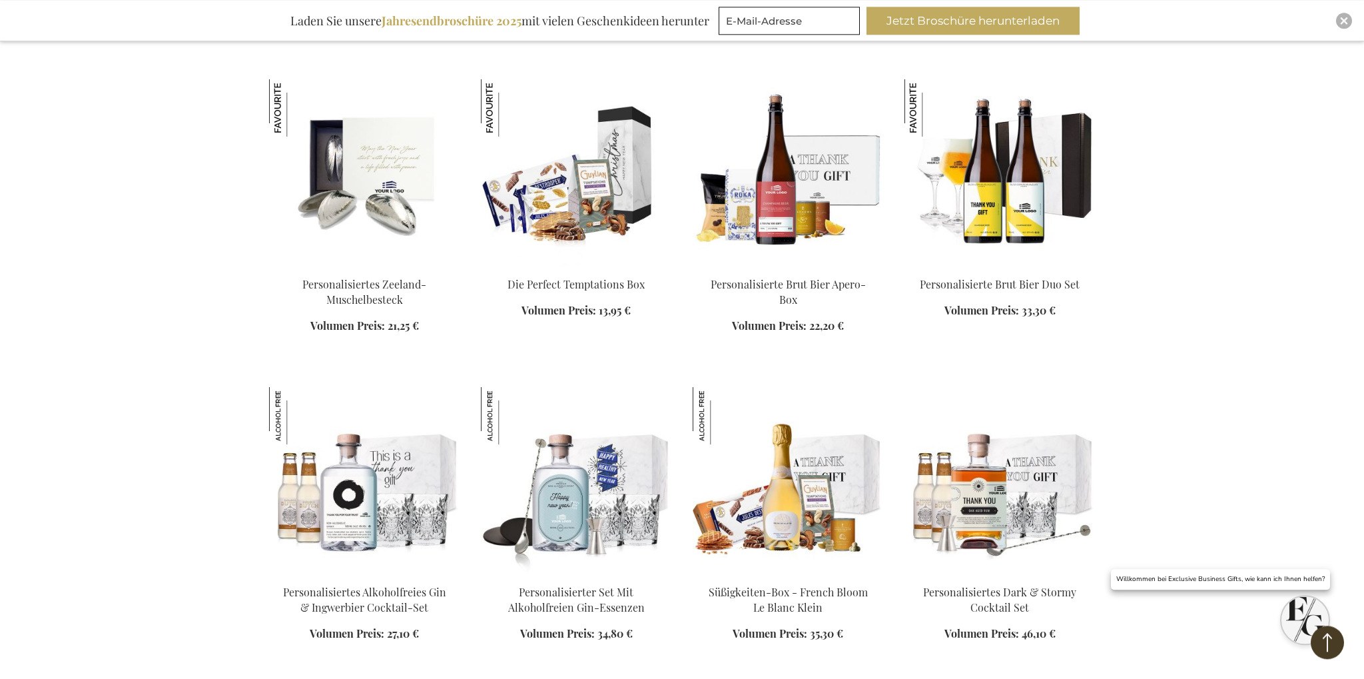
scroll to position [6510, 0]
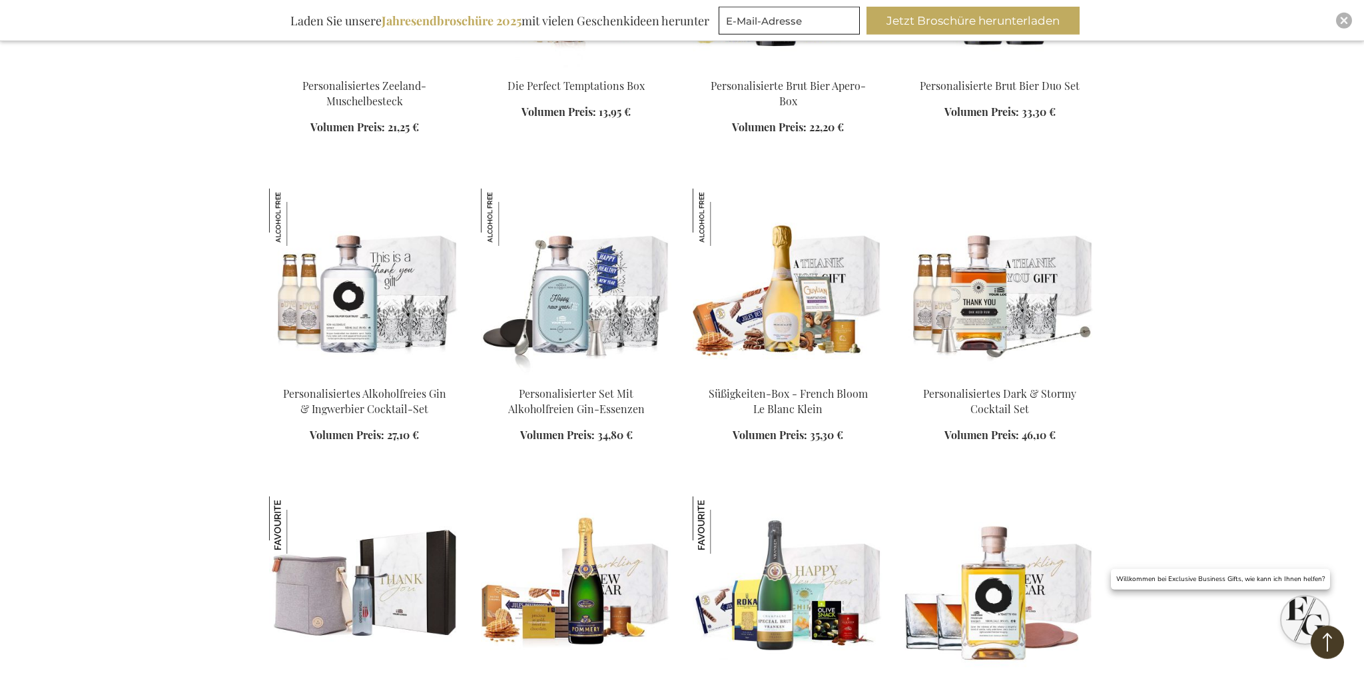
click at [591, 552] on img at bounding box center [576, 589] width 190 height 186
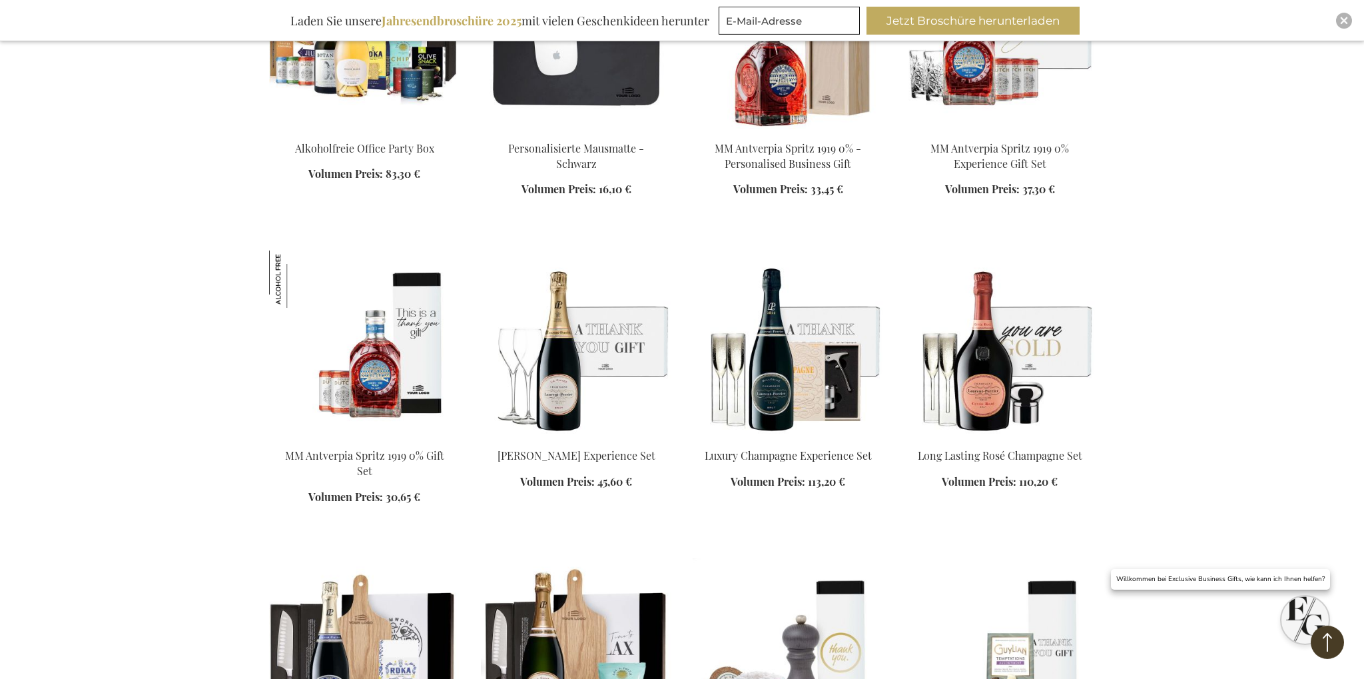
scroll to position [1688, 0]
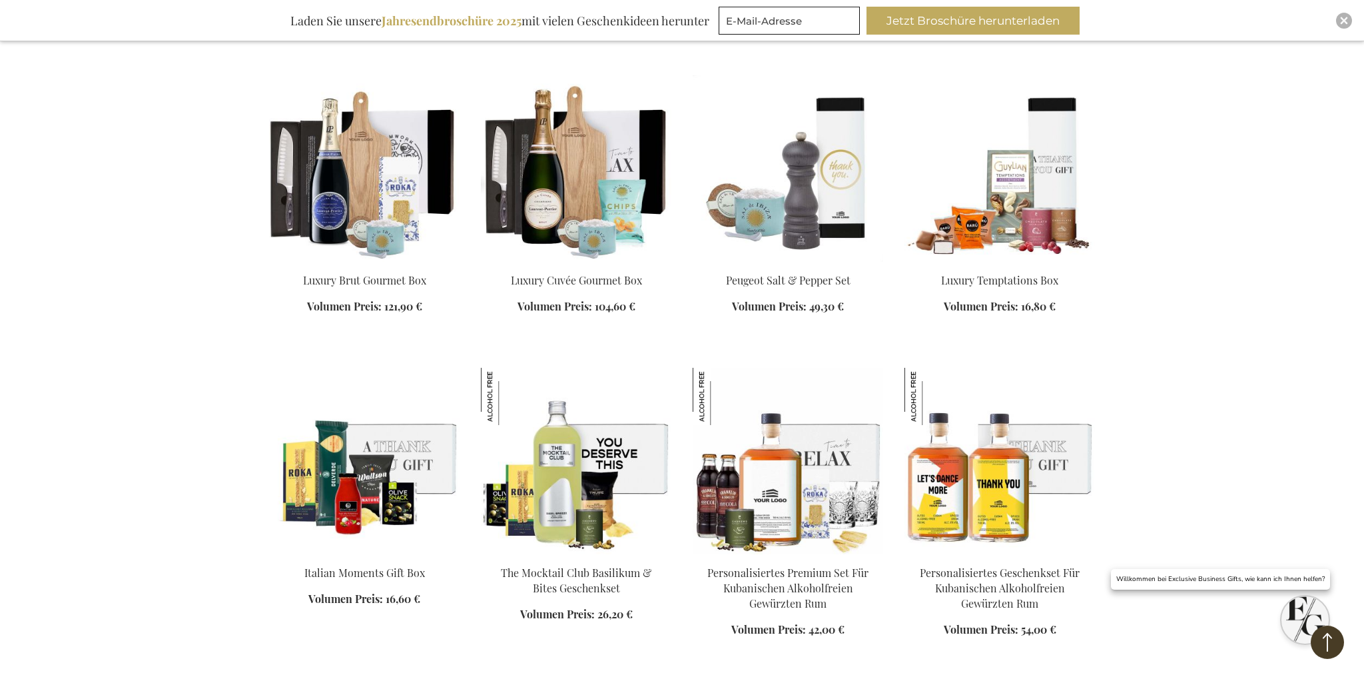
scroll to position [2180, 0]
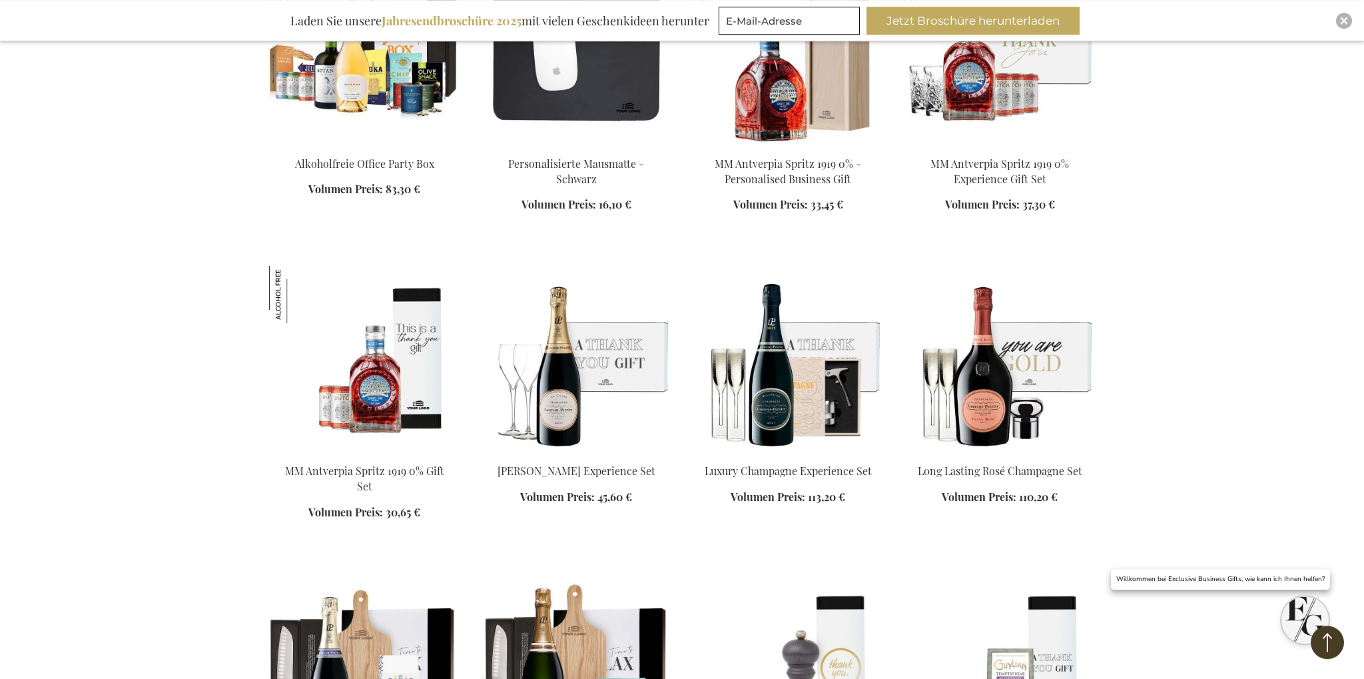
scroll to position [1547, 0]
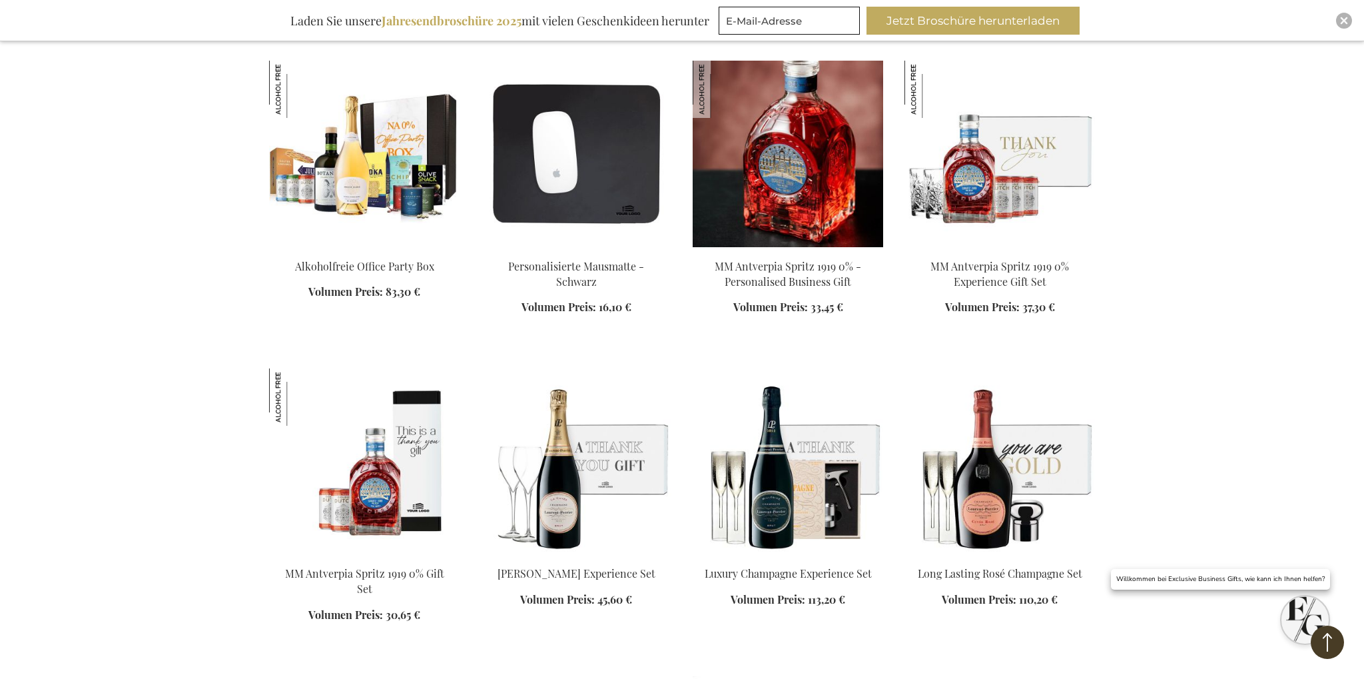
click at [761, 224] on img at bounding box center [788, 154] width 190 height 186
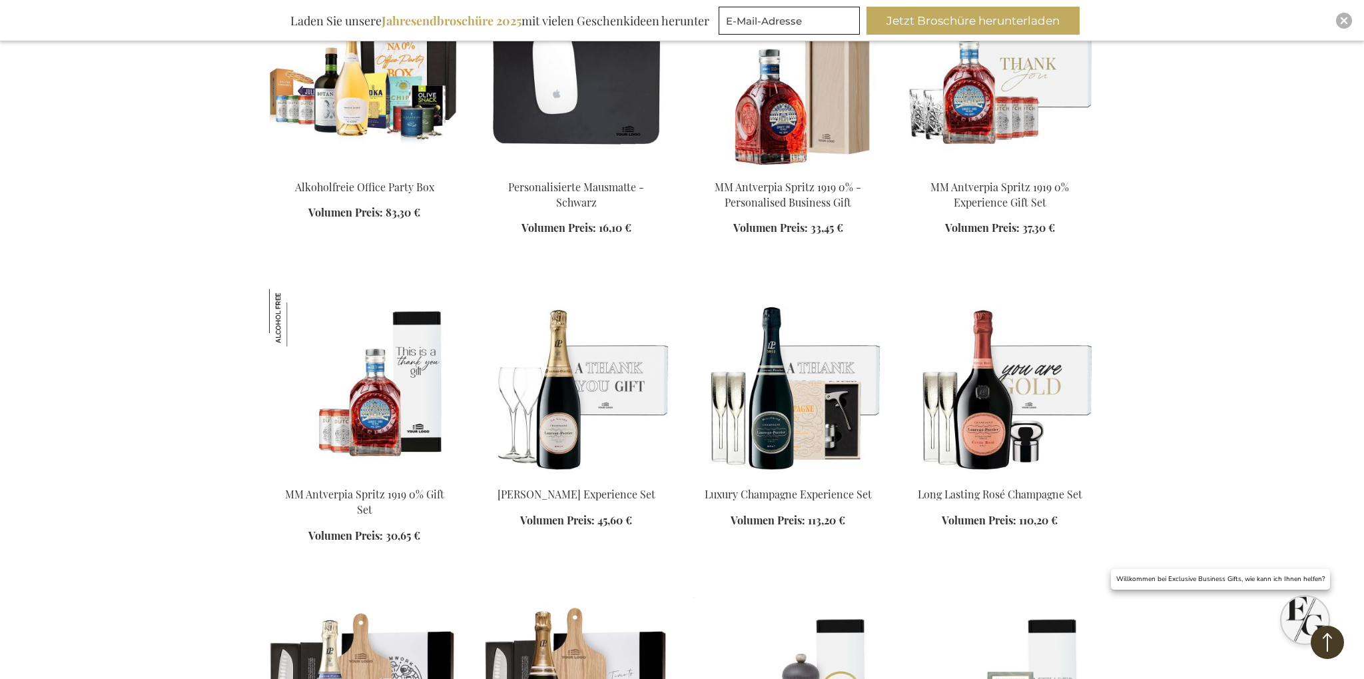
scroll to position [1817, 0]
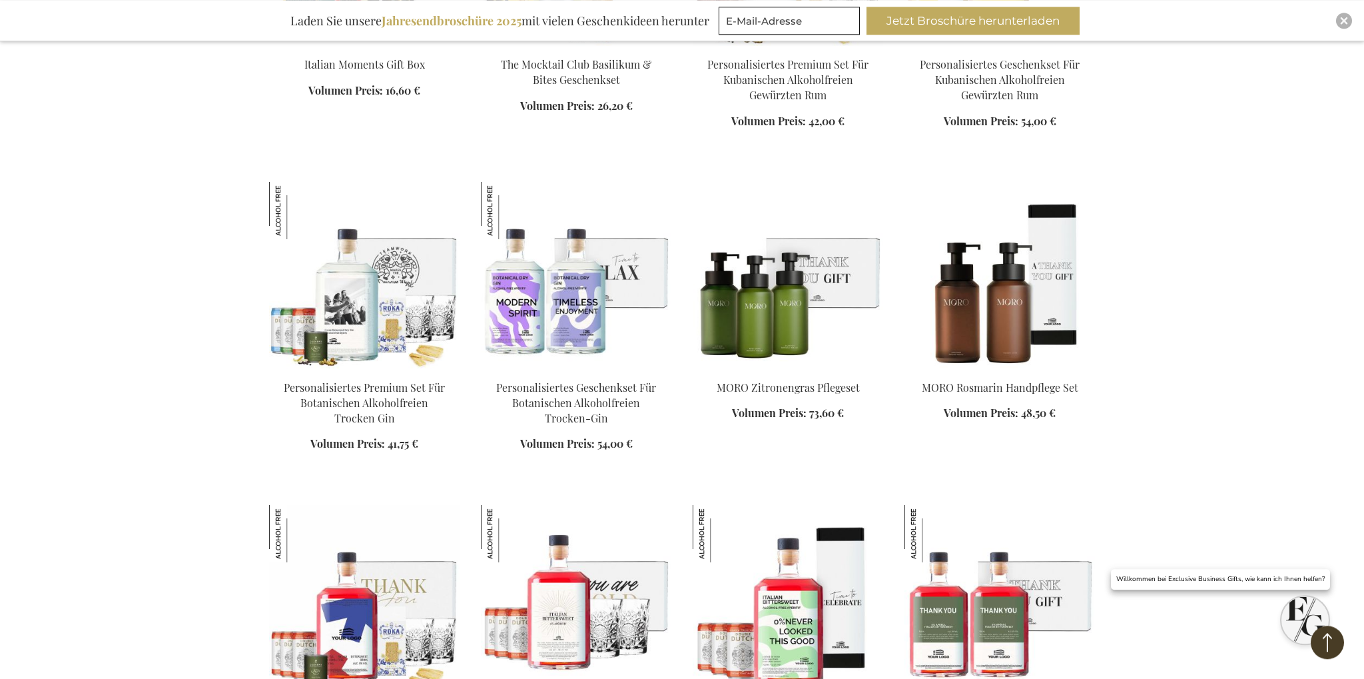
scroll to position [2661, 0]
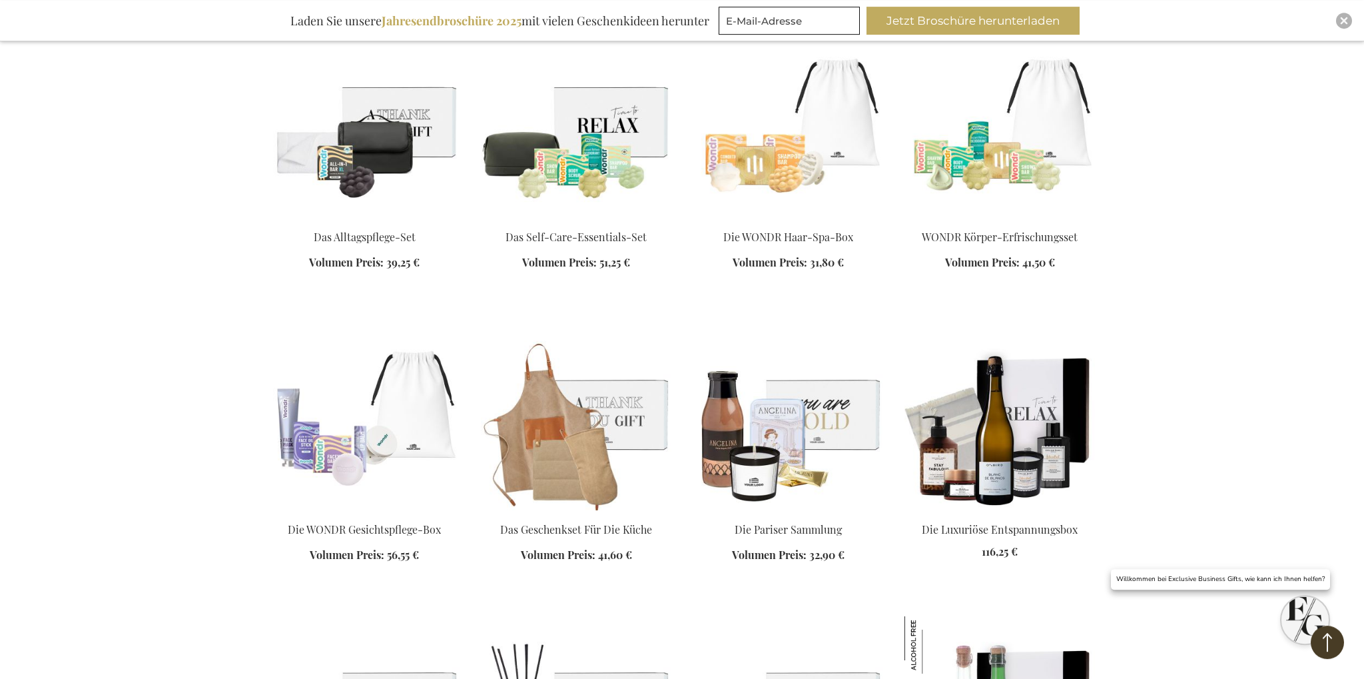
scroll to position [4771, 0]
